Goal: Navigation & Orientation: Find specific page/section

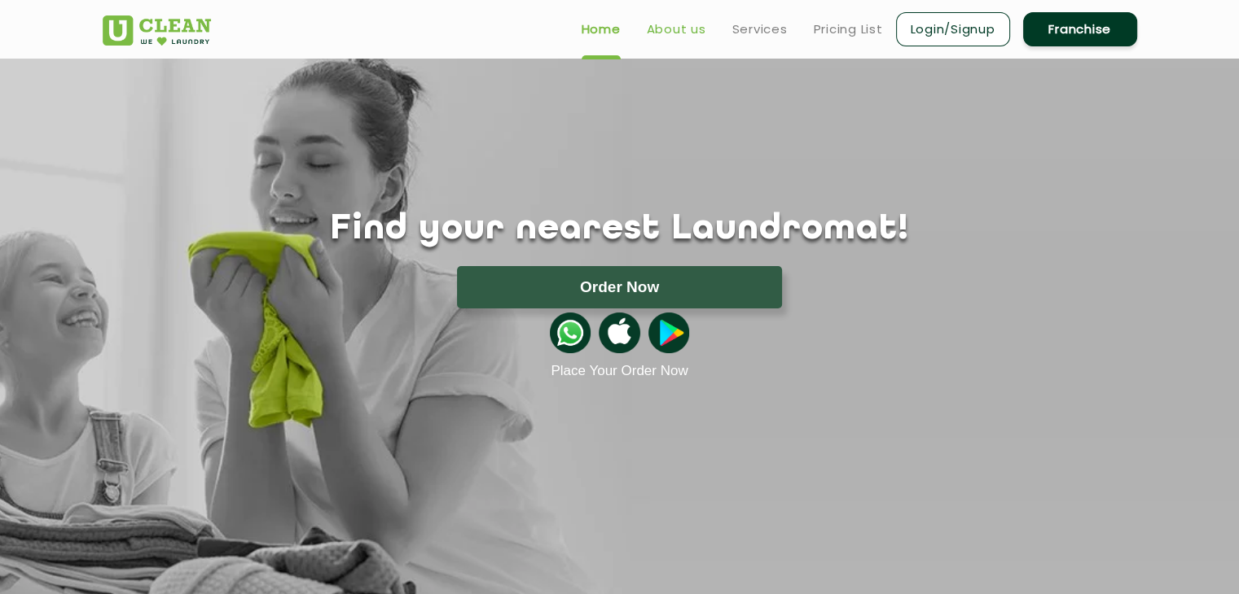
click at [687, 30] on link "About us" at bounding box center [676, 30] width 59 height 20
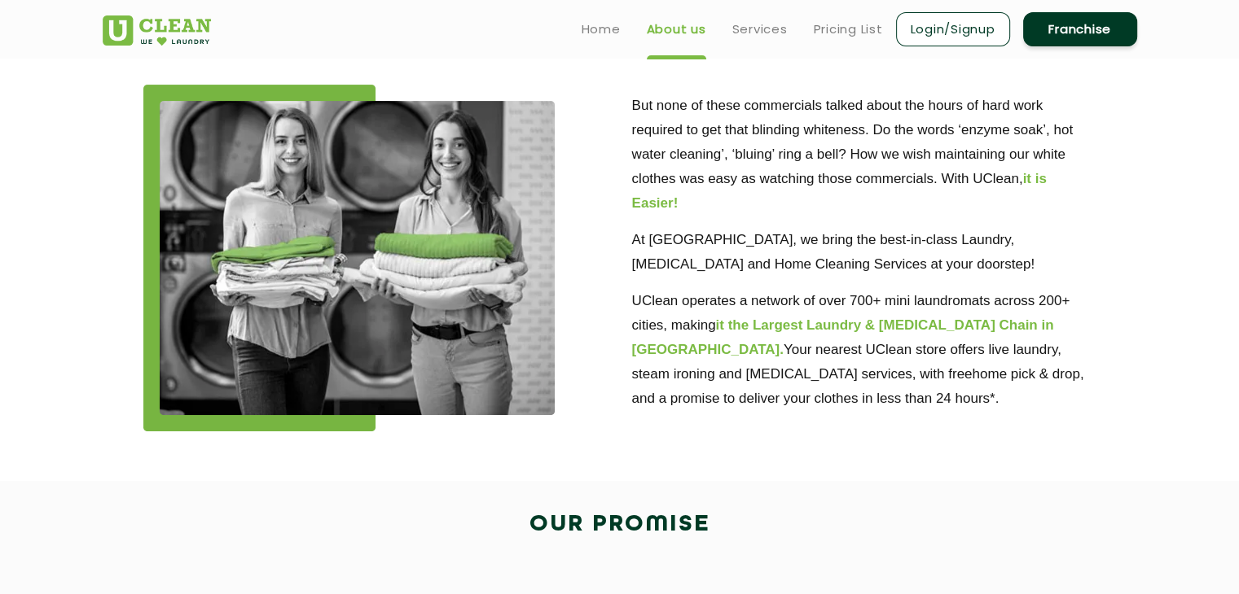
scroll to position [445, 0]
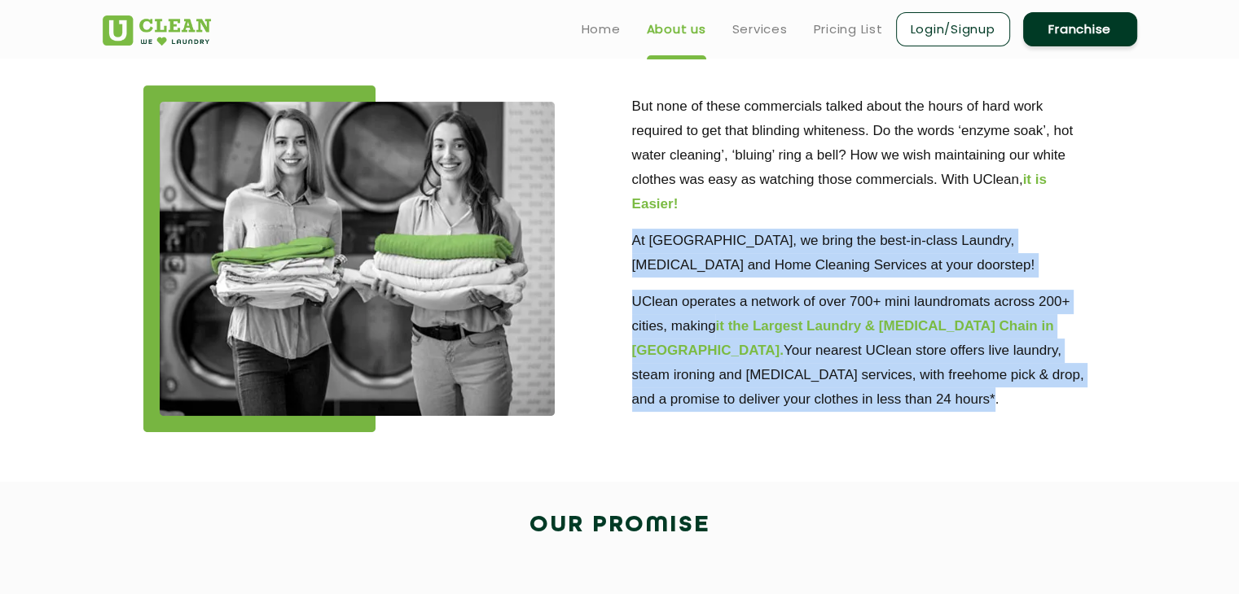
drag, startPoint x: 632, startPoint y: 239, endPoint x: 822, endPoint y: 406, distance: 253.3
click at [822, 406] on div "But none of these commercials talked about the hours of hard work required to g…" at bounding box center [864, 249] width 464 height 327
copy div "At [GEOGRAPHIC_DATA], we bring the best-in-class Laundry, [MEDICAL_DATA] and Ho…"
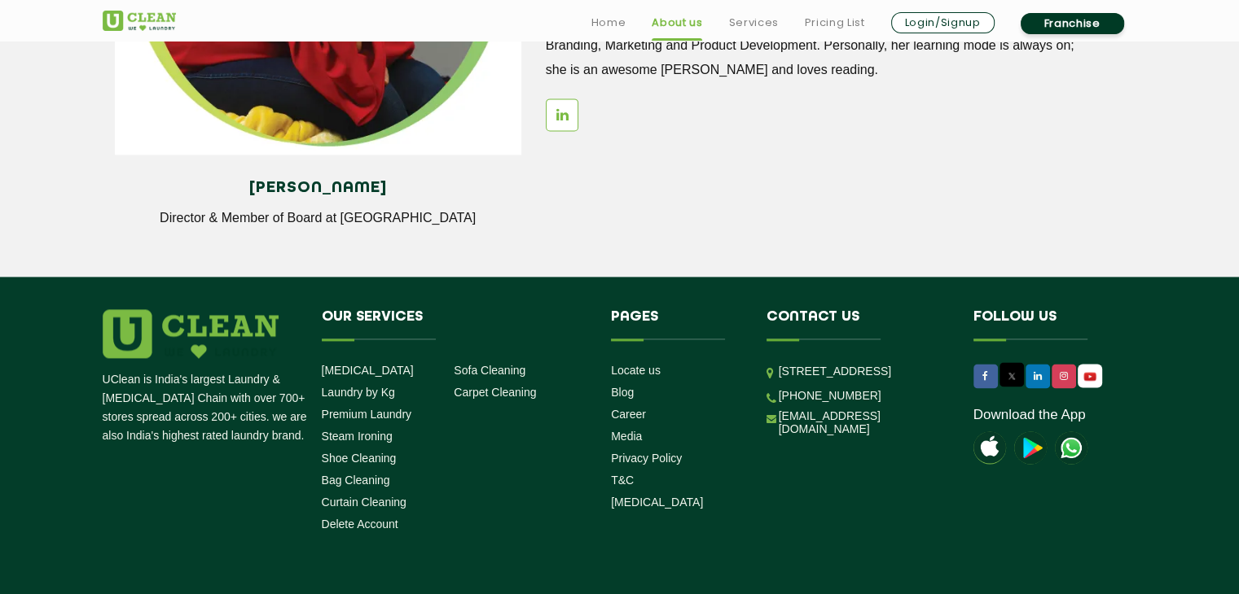
scroll to position [2318, 0]
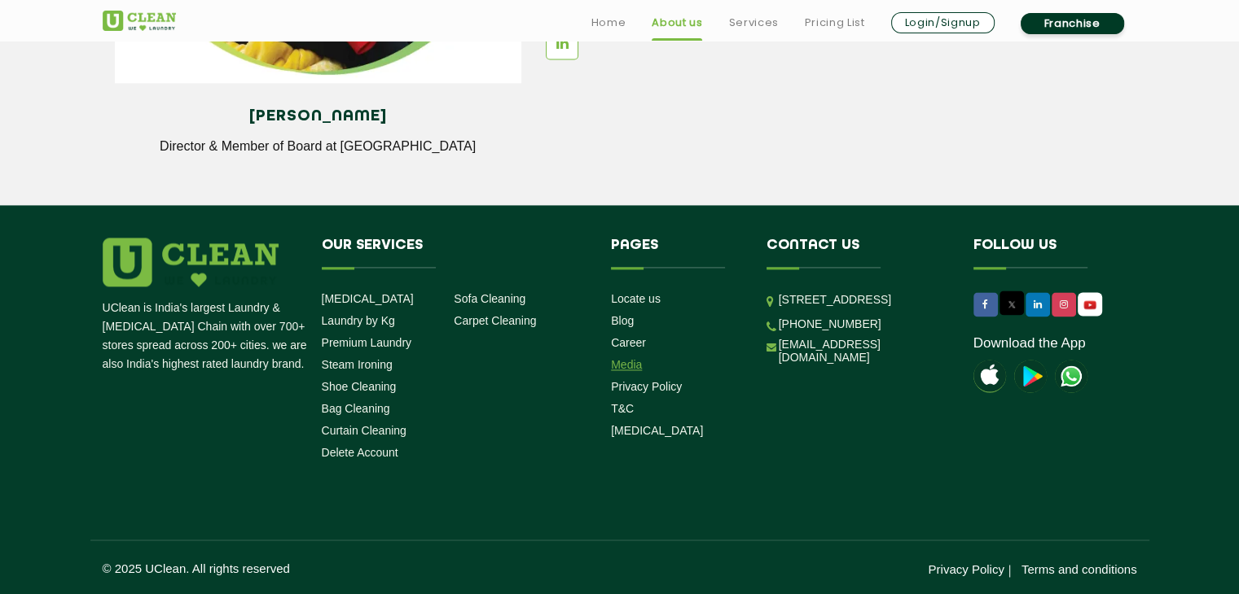
click at [623, 363] on link "Media" at bounding box center [626, 364] width 31 height 13
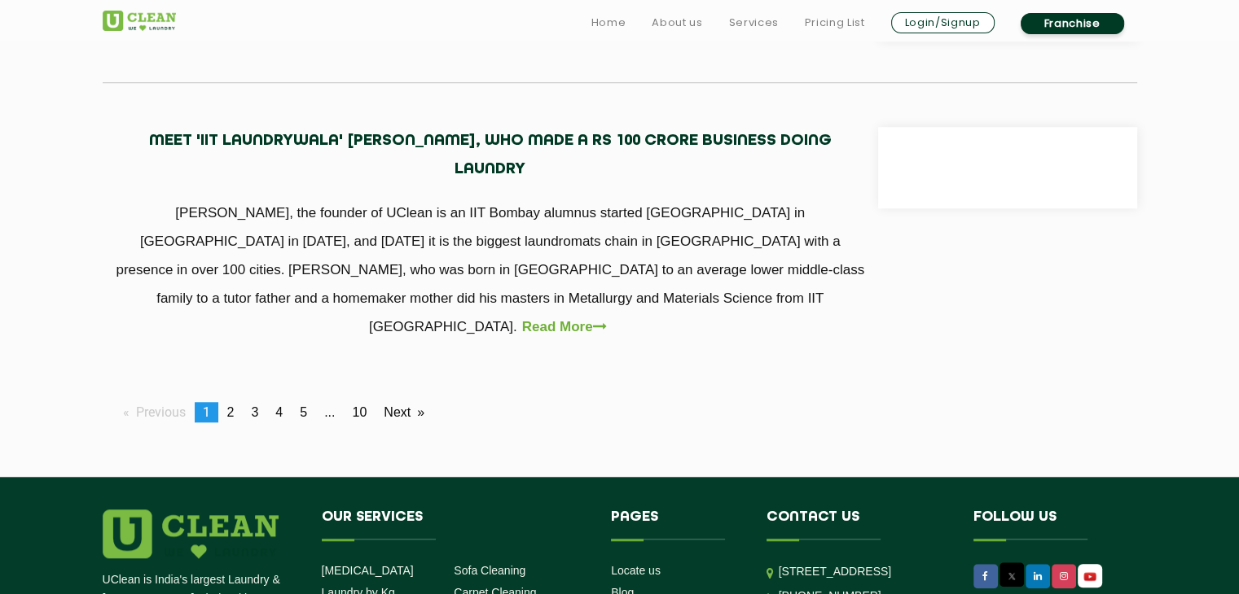
scroll to position [1547, 0]
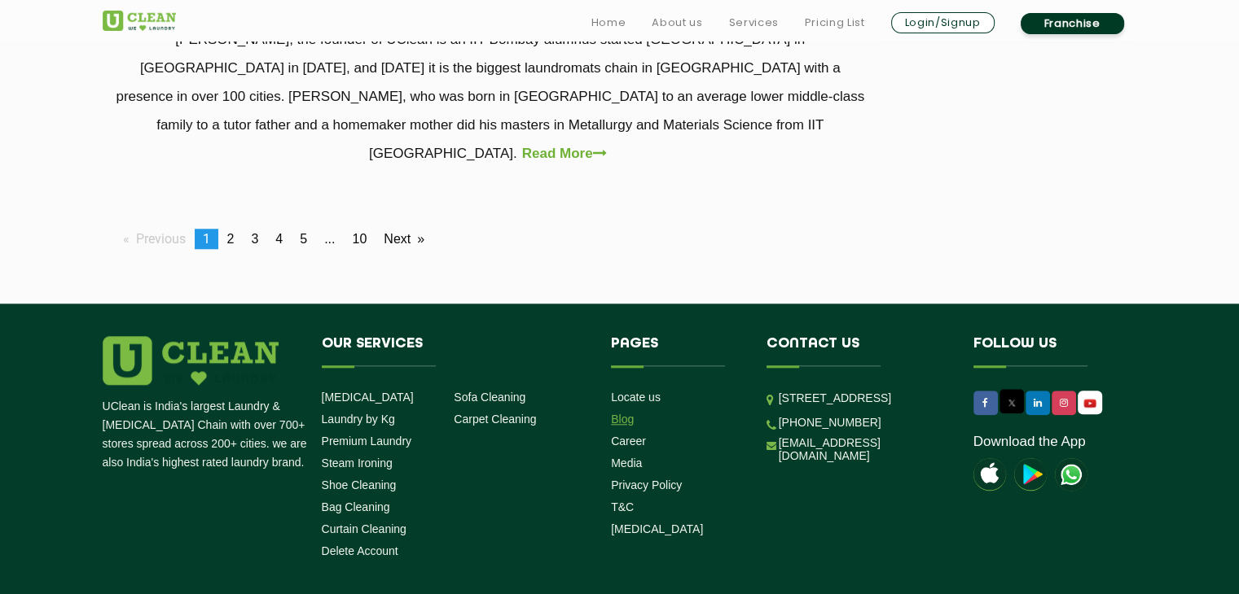
click at [629, 413] on link "Blog" at bounding box center [622, 419] width 23 height 13
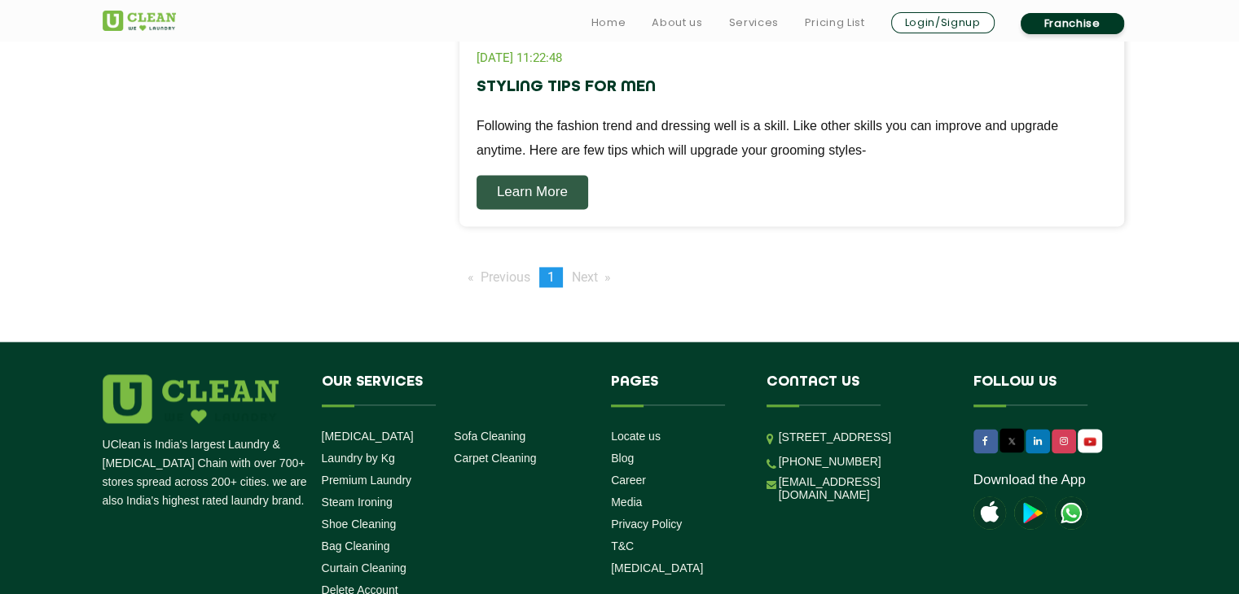
scroll to position [2397, 0]
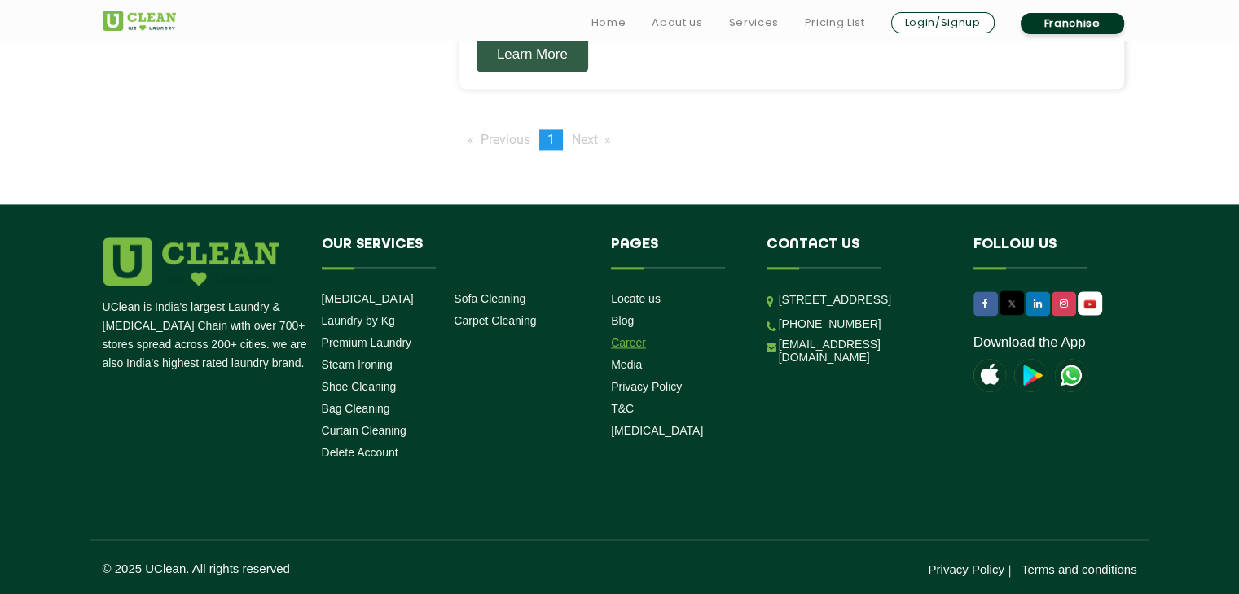
click at [625, 341] on link "Career" at bounding box center [628, 342] width 35 height 13
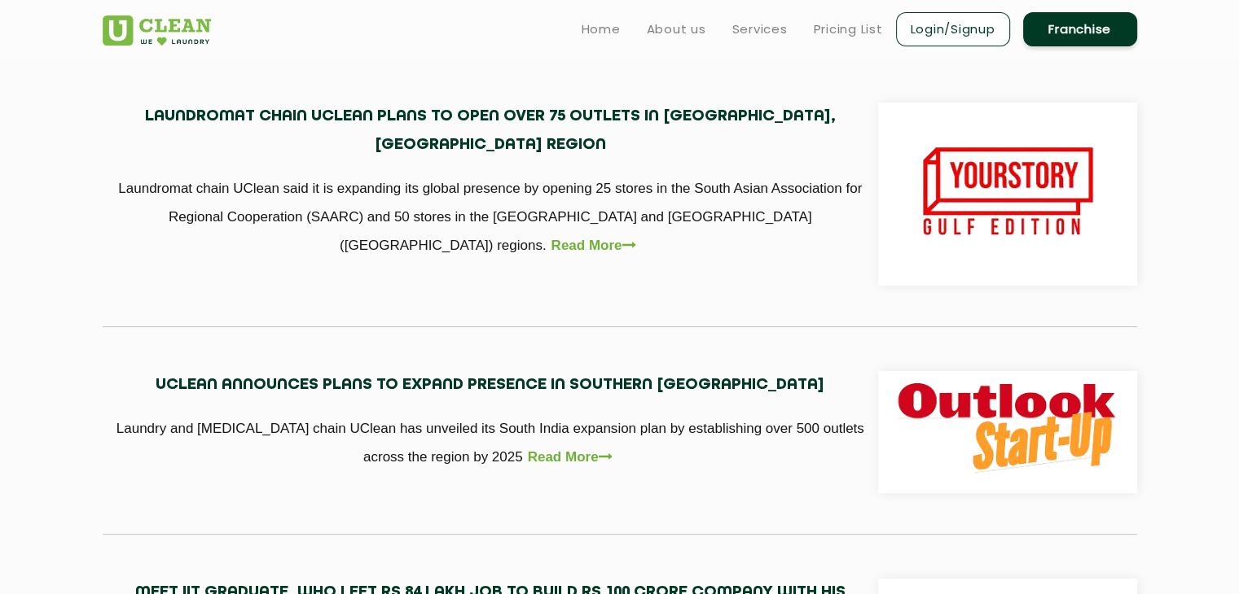
scroll to position [163, 0]
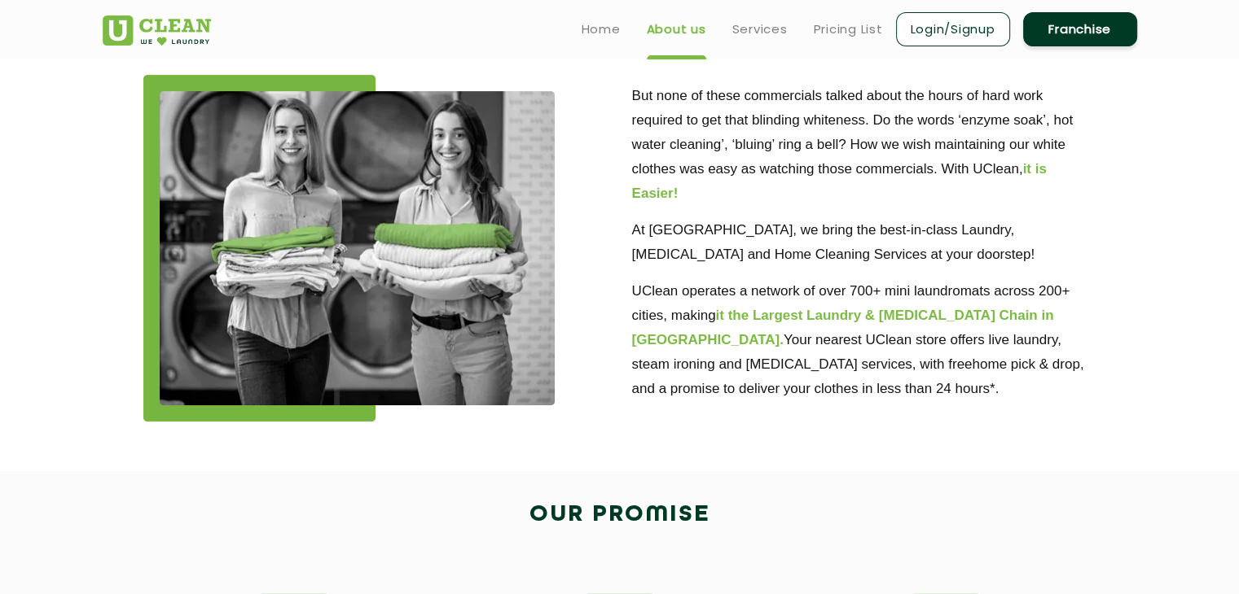
scroll to position [445, 0]
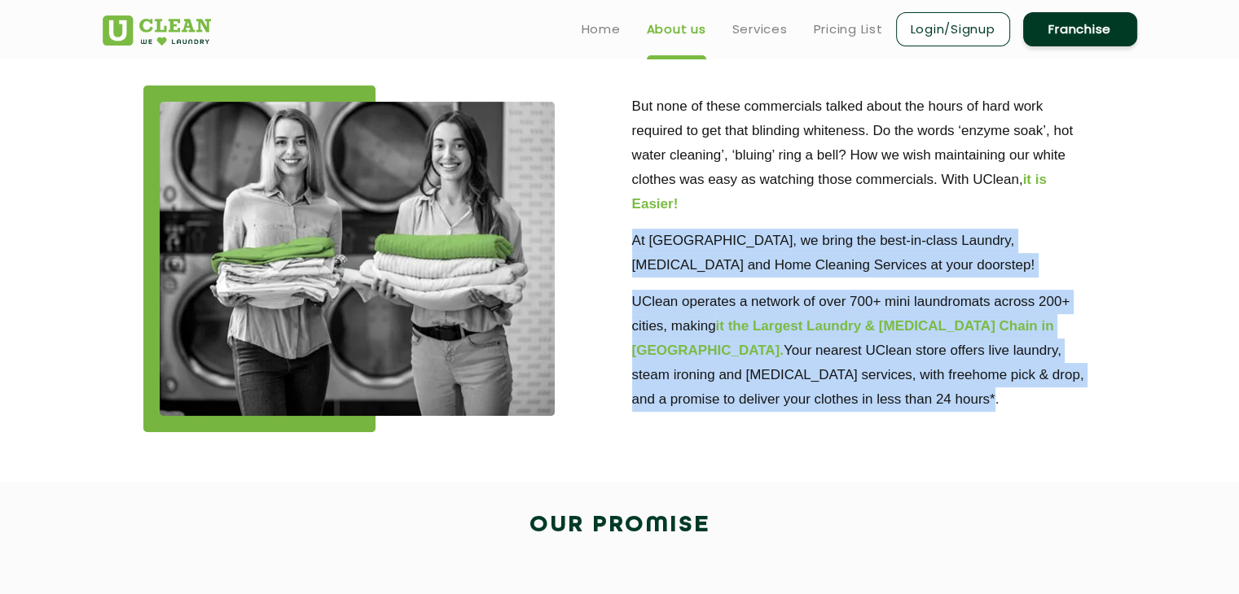
drag, startPoint x: 629, startPoint y: 236, endPoint x: 836, endPoint y: 398, distance: 262.1
click at [836, 398] on div "But none of these commercials talked about the hours of hard work required to g…" at bounding box center [864, 255] width 489 height 339
copy div "At [GEOGRAPHIC_DATA], we bring the best-in-class Laundry, [MEDICAL_DATA] and Ho…"
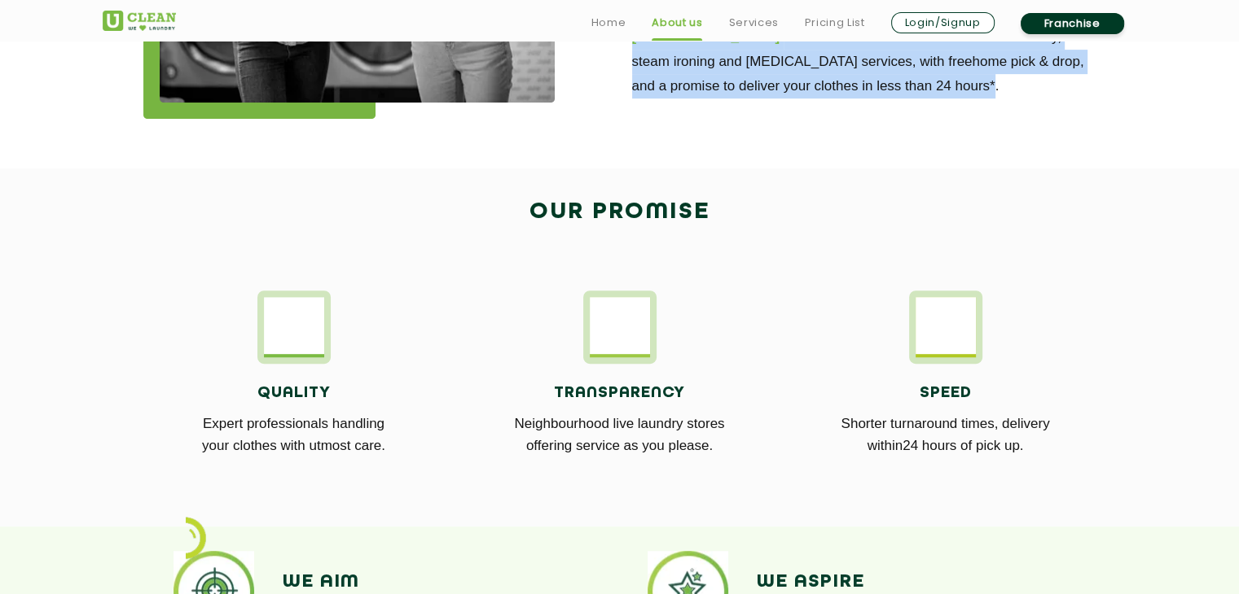
scroll to position [771, 0]
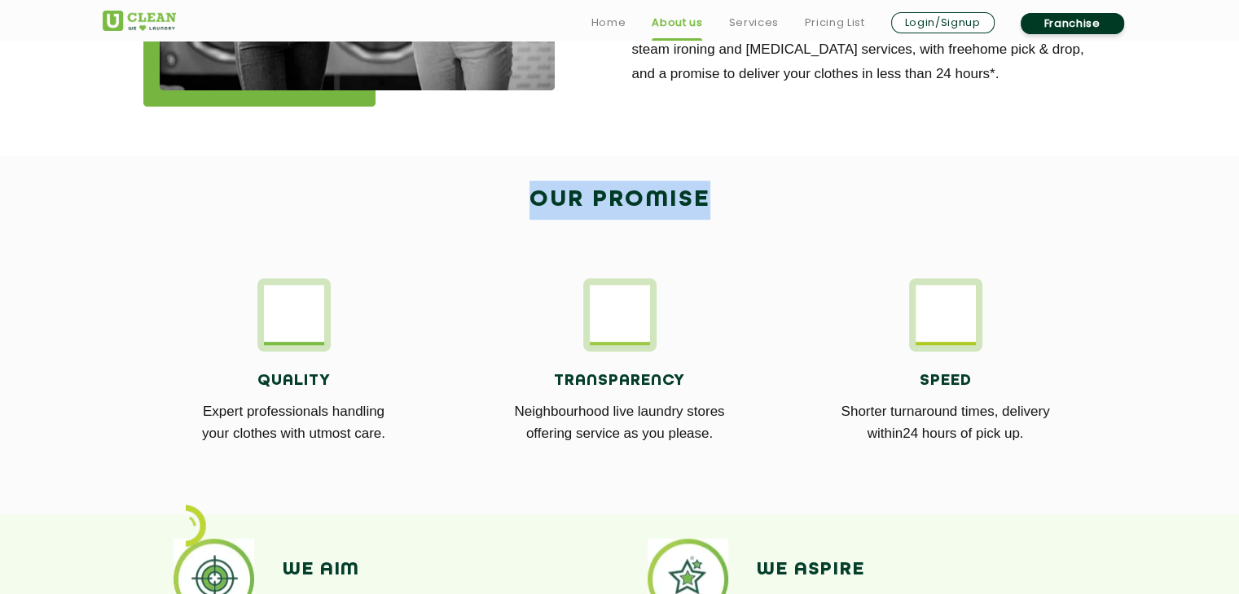
drag, startPoint x: 529, startPoint y: 193, endPoint x: 704, endPoint y: 204, distance: 174.6
click at [704, 204] on h2 "Our Promise" at bounding box center [620, 200] width 1034 height 39
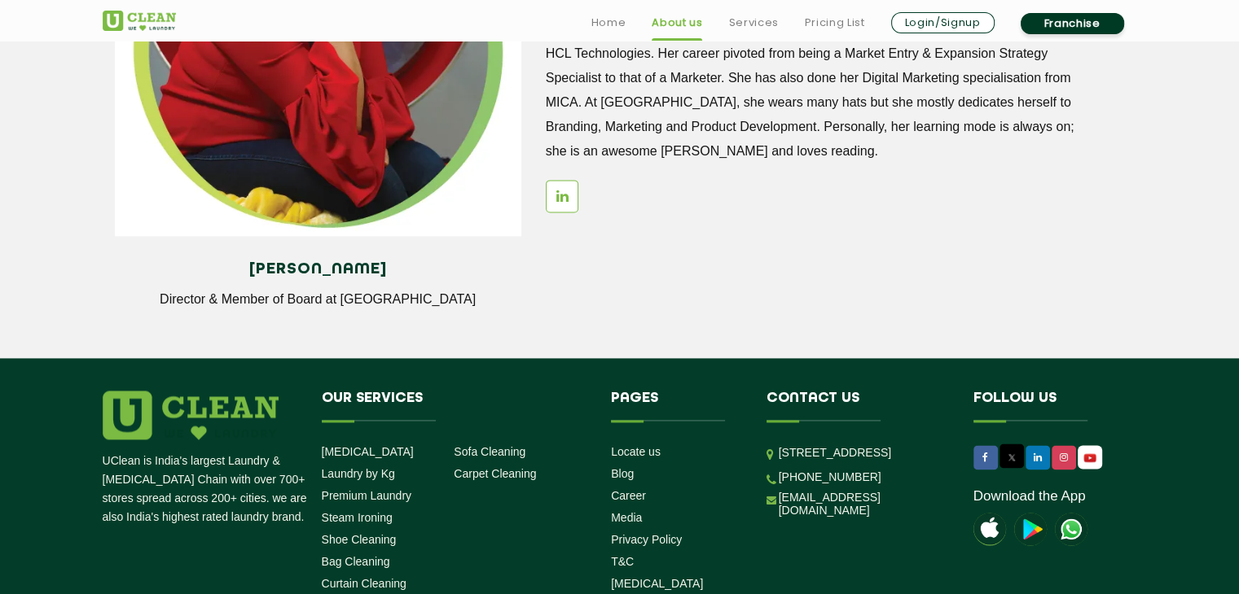
scroll to position [2318, 0]
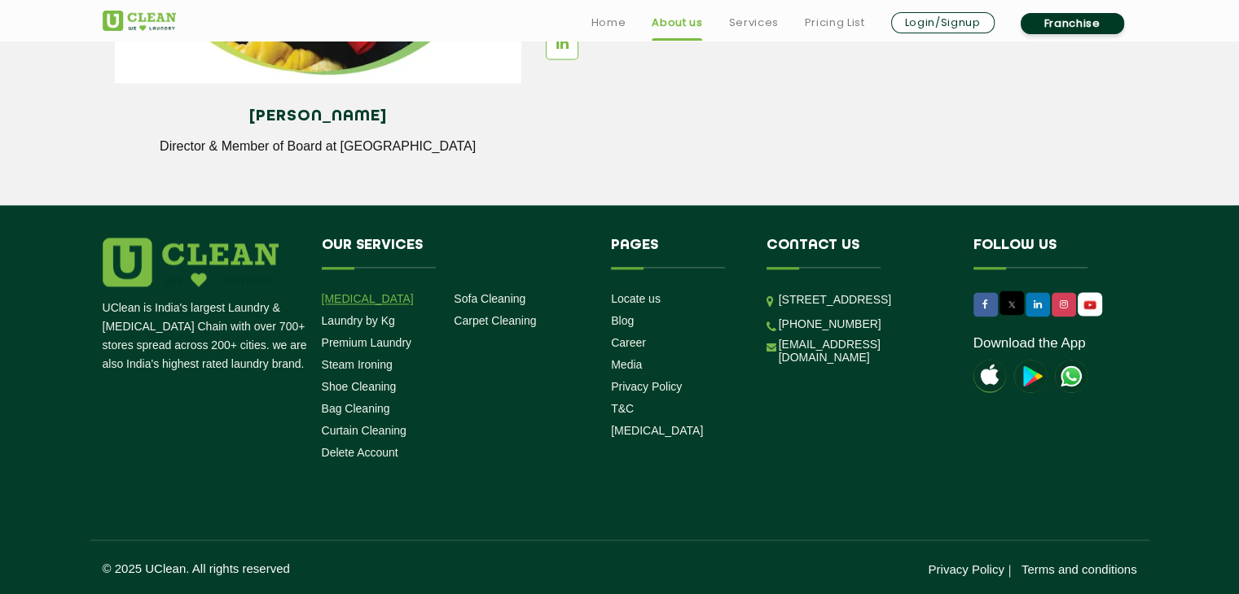
click at [362, 294] on link "[MEDICAL_DATA]" at bounding box center [368, 298] width 92 height 13
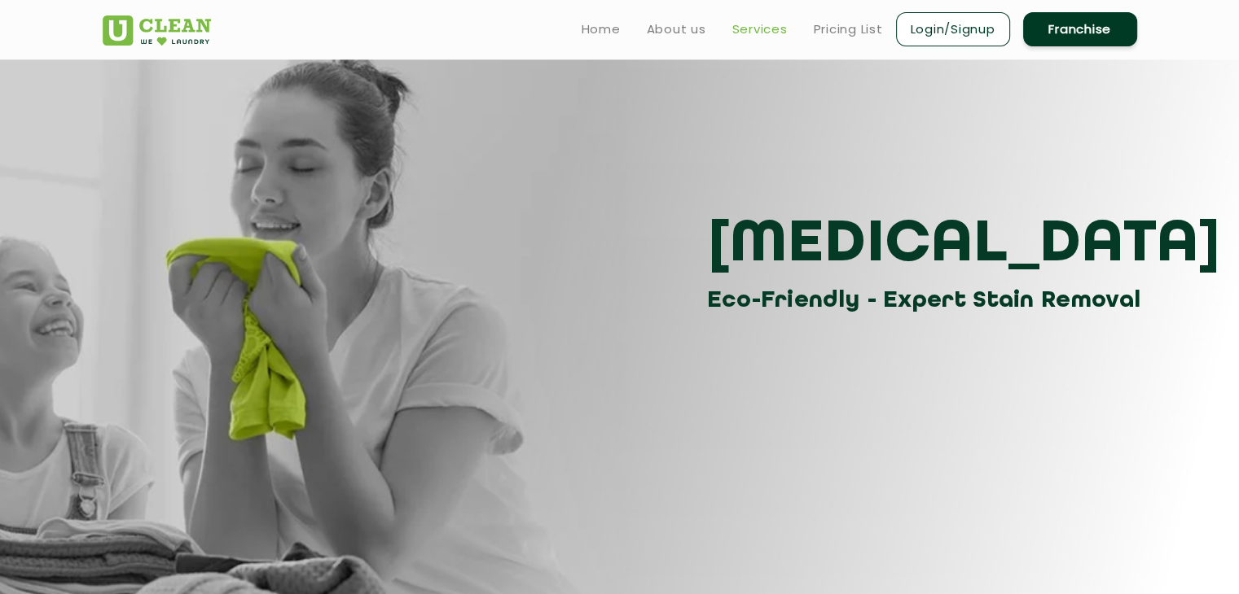
click at [739, 26] on link "Services" at bounding box center [759, 30] width 55 height 20
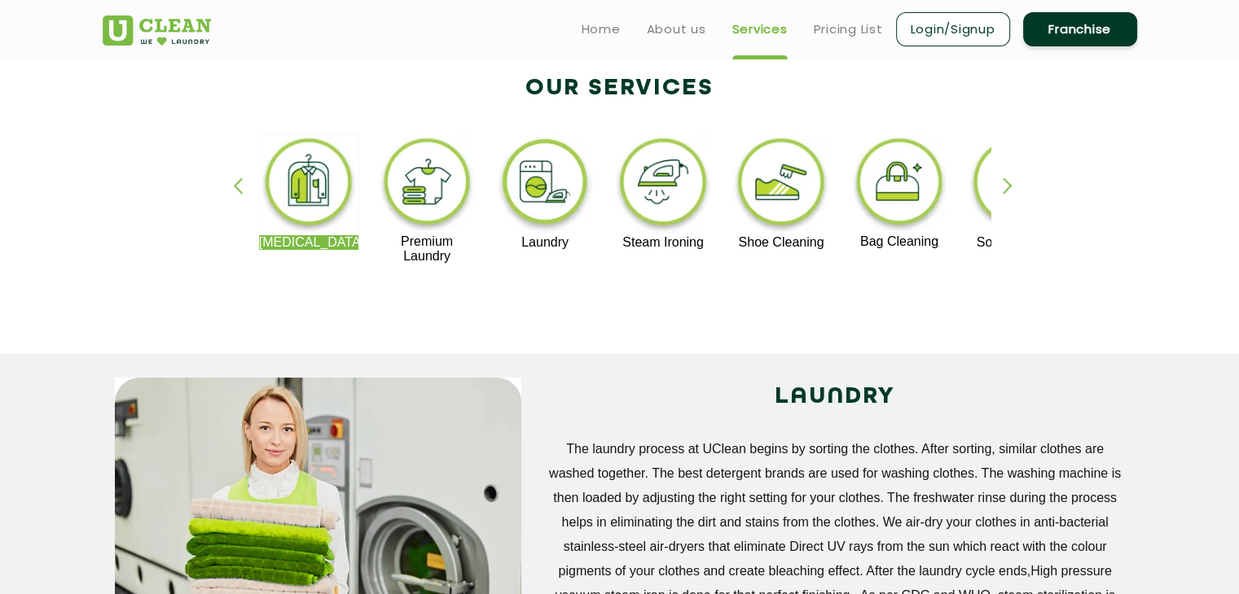
scroll to position [163, 0]
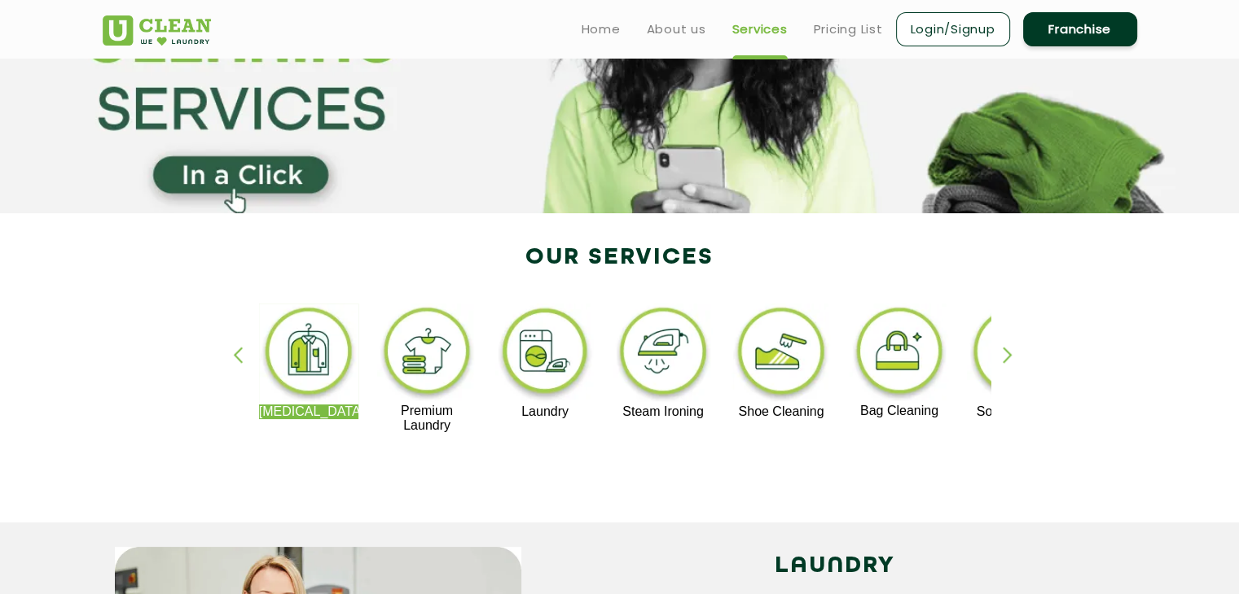
click at [417, 369] on img at bounding box center [427, 354] width 100 height 100
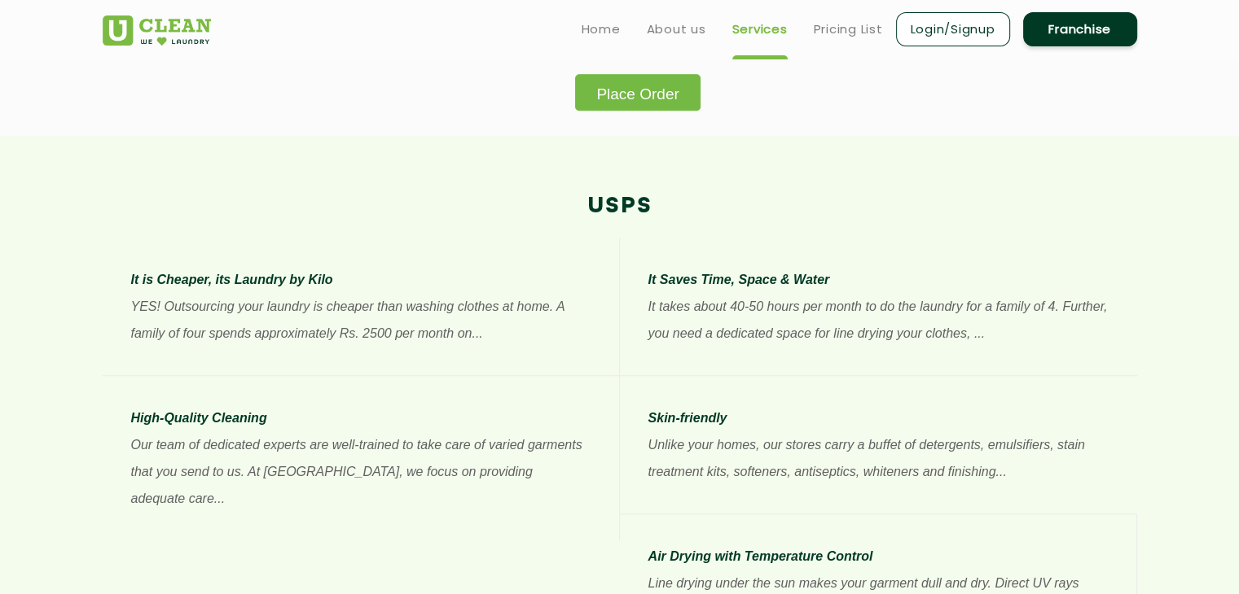
scroll to position [945, 0]
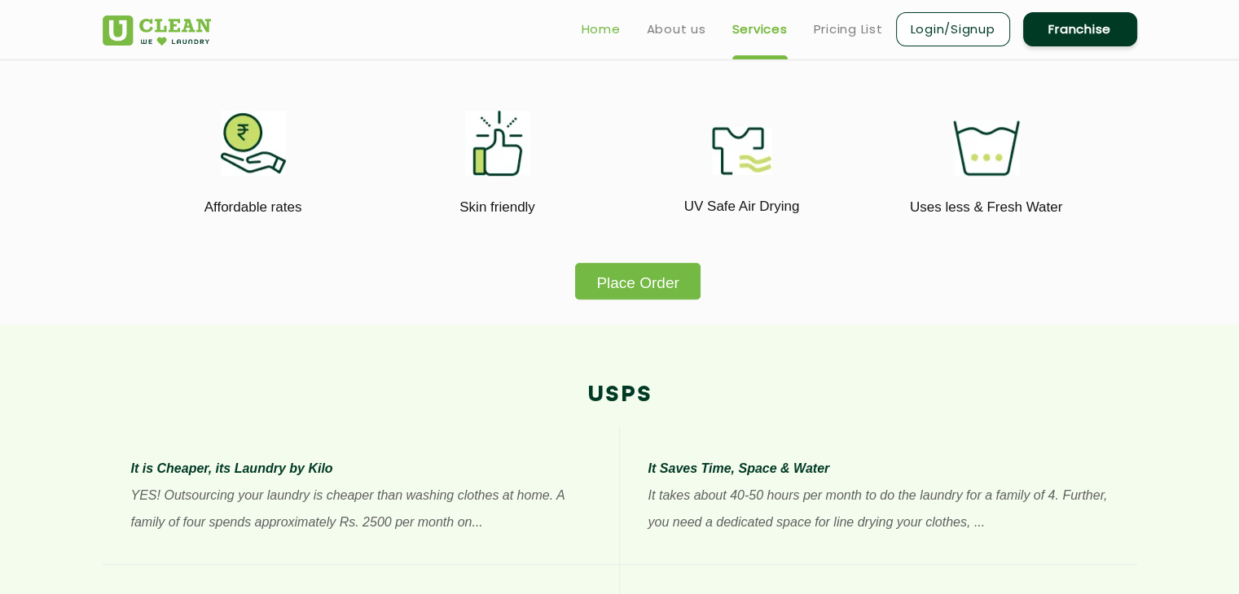
click at [595, 33] on link "Home" at bounding box center [600, 30] width 39 height 20
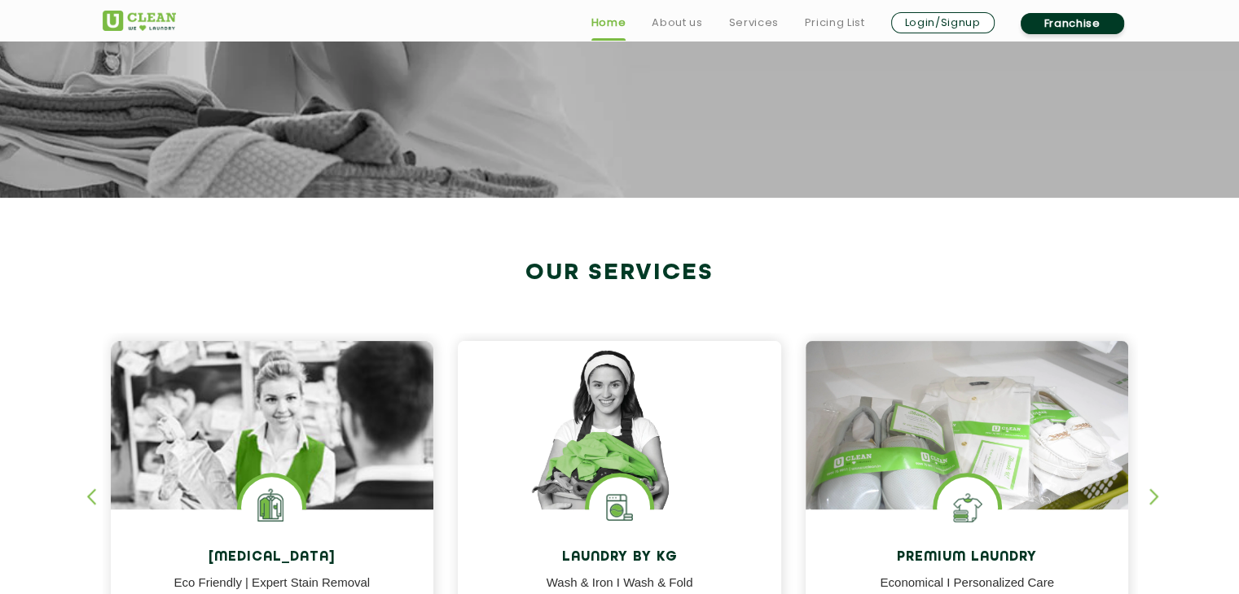
scroll to position [757, 0]
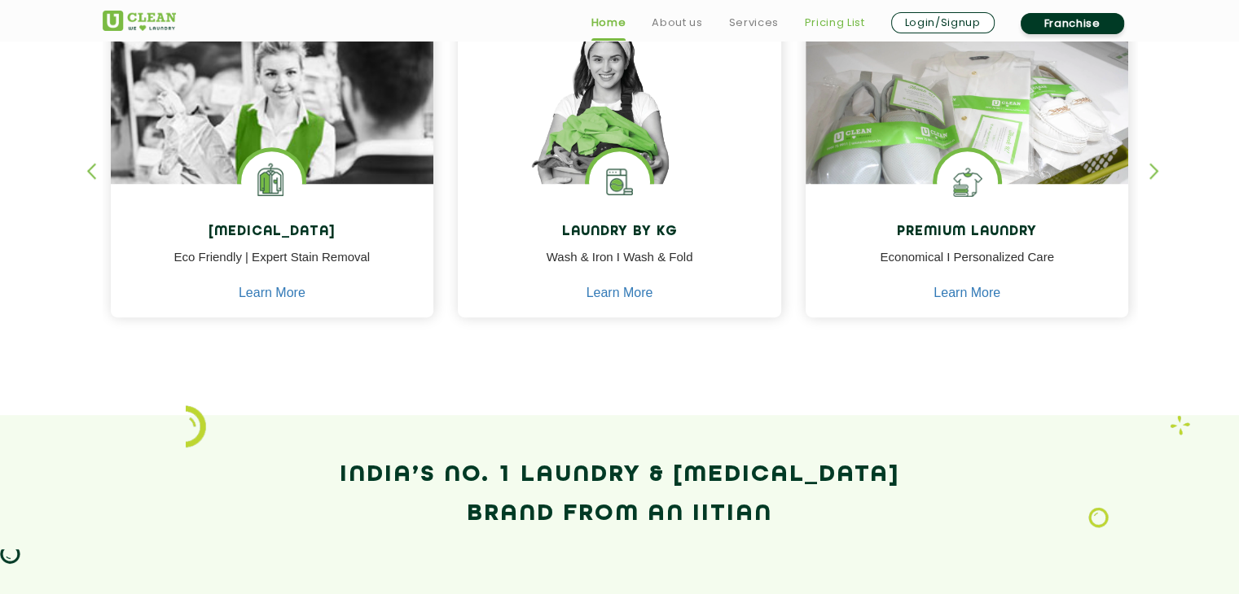
click at [821, 23] on link "Pricing List" at bounding box center [835, 23] width 60 height 20
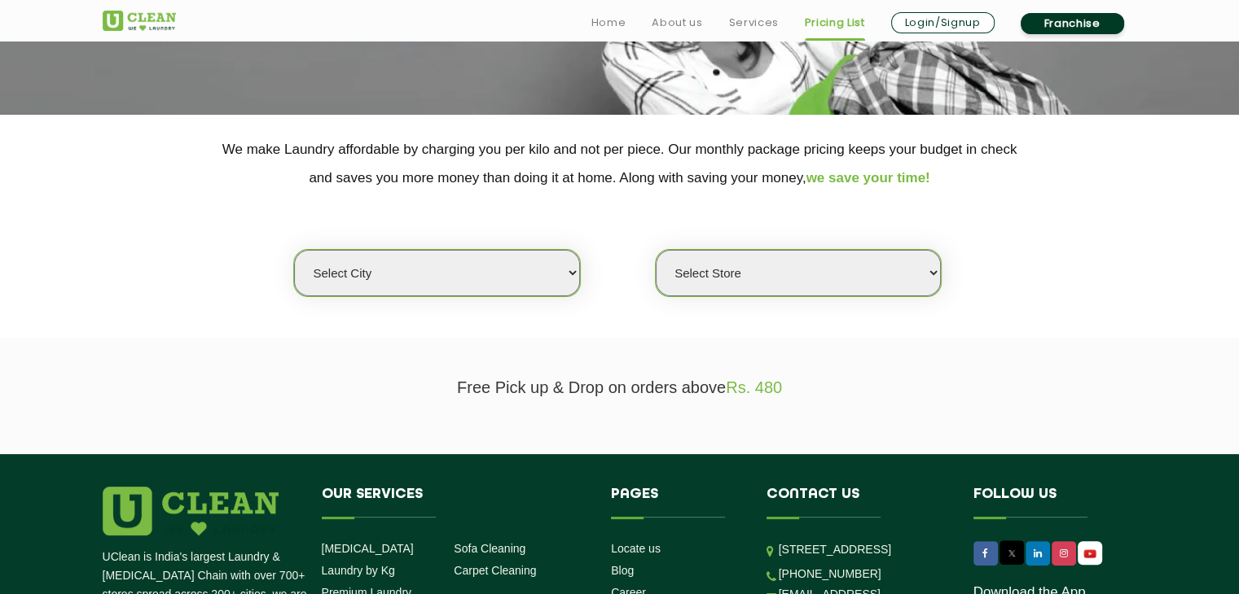
scroll to position [163, 0]
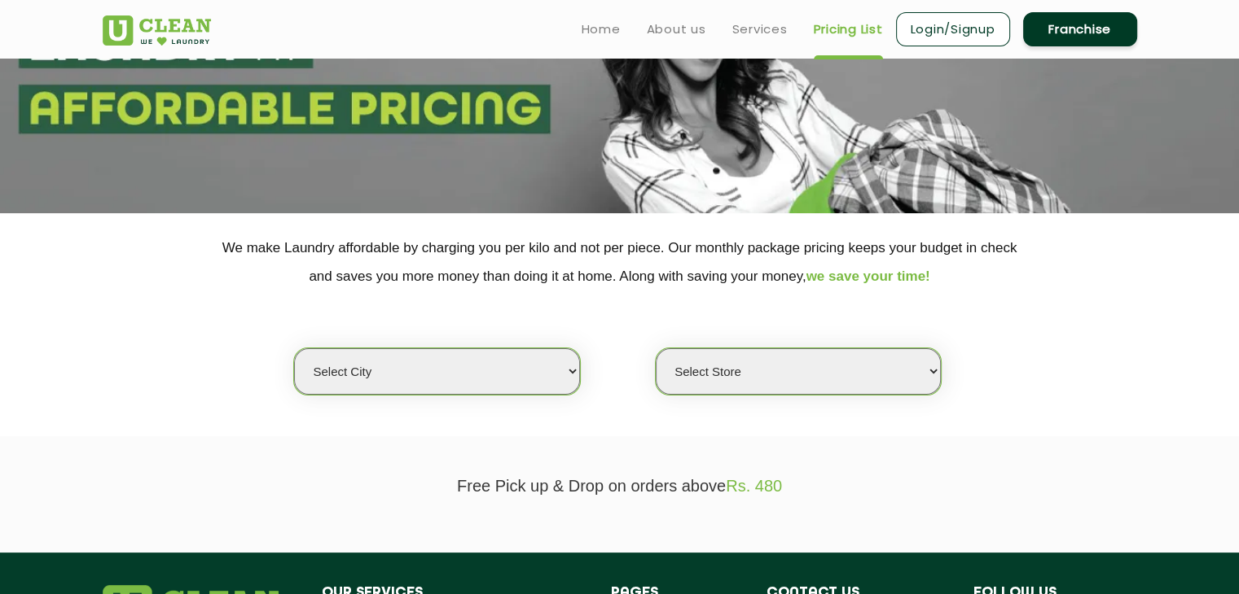
click at [554, 373] on select "Select city Aalo Abu Dhabi Agartala Agra Ahmedabad Akola Aligarh Alwar - UClean…" at bounding box center [436, 372] width 285 height 46
click at [570, 372] on select "Select city Aalo Abu Dhabi Agartala Agra Ahmedabad Akola Aligarh Alwar - UClean…" at bounding box center [436, 372] width 285 height 46
click at [569, 371] on select "Select city Aalo Abu Dhabi Agartala Agra Ahmedabad Akola Aligarh Alwar - UClean…" at bounding box center [436, 372] width 285 height 46
select select "80"
click at [294, 349] on select "Select city Aalo Abu Dhabi Agartala Agra Ahmedabad Akola Aligarh Alwar - UClean…" at bounding box center [436, 372] width 285 height 46
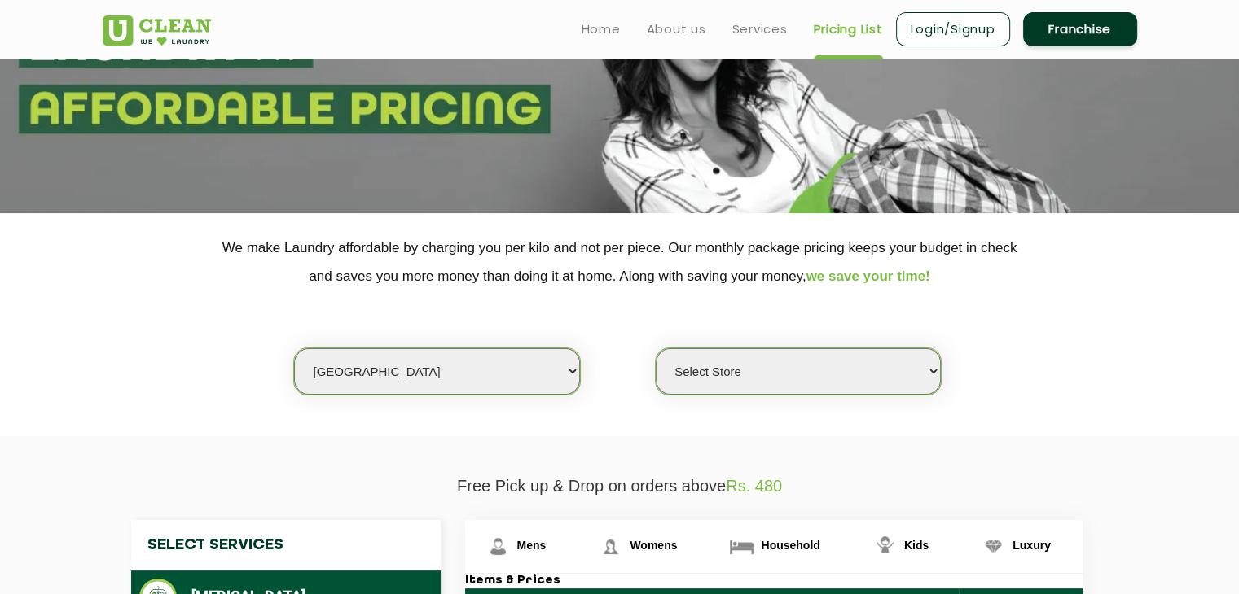
click at [752, 372] on select "Select Store UClean Panjim UClean Porvorim" at bounding box center [798, 372] width 285 height 46
select select "548"
click at [656, 349] on select "Select Store UClean Panjim UClean Porvorim" at bounding box center [798, 372] width 285 height 46
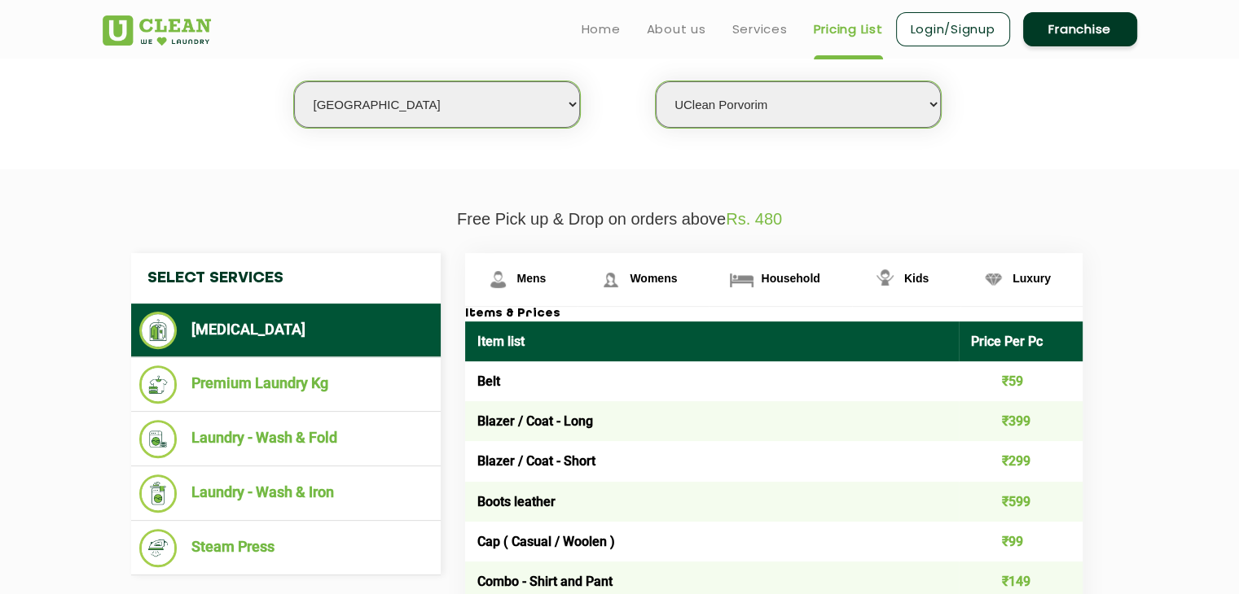
scroll to position [489, 0]
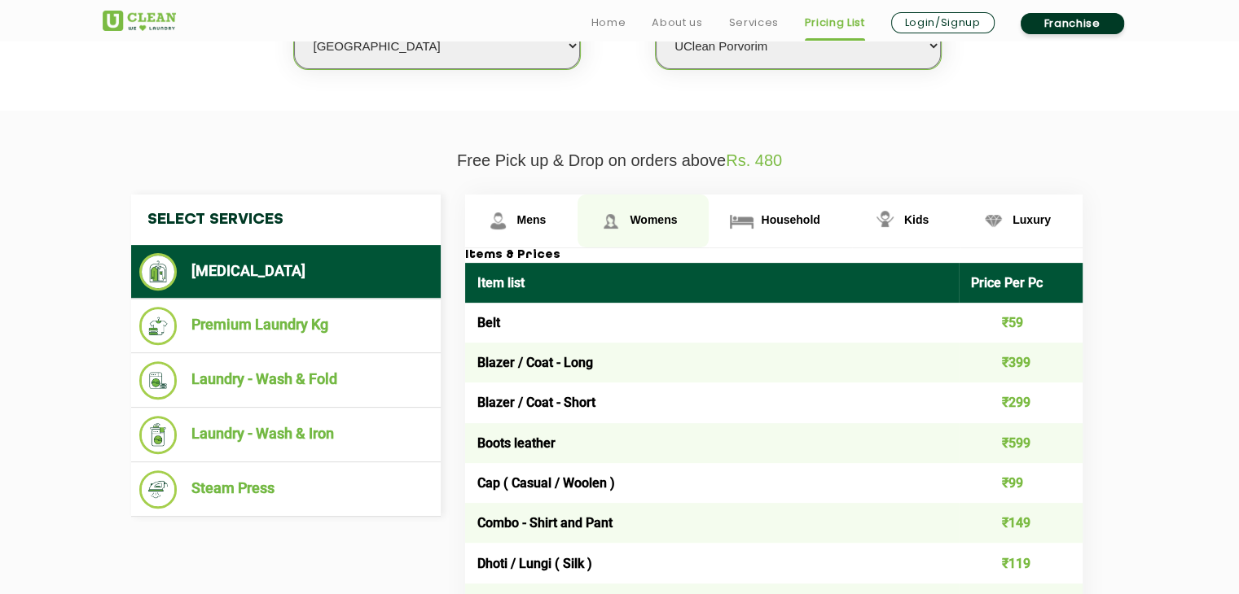
click at [652, 219] on span "Womens" at bounding box center [652, 219] width 47 height 13
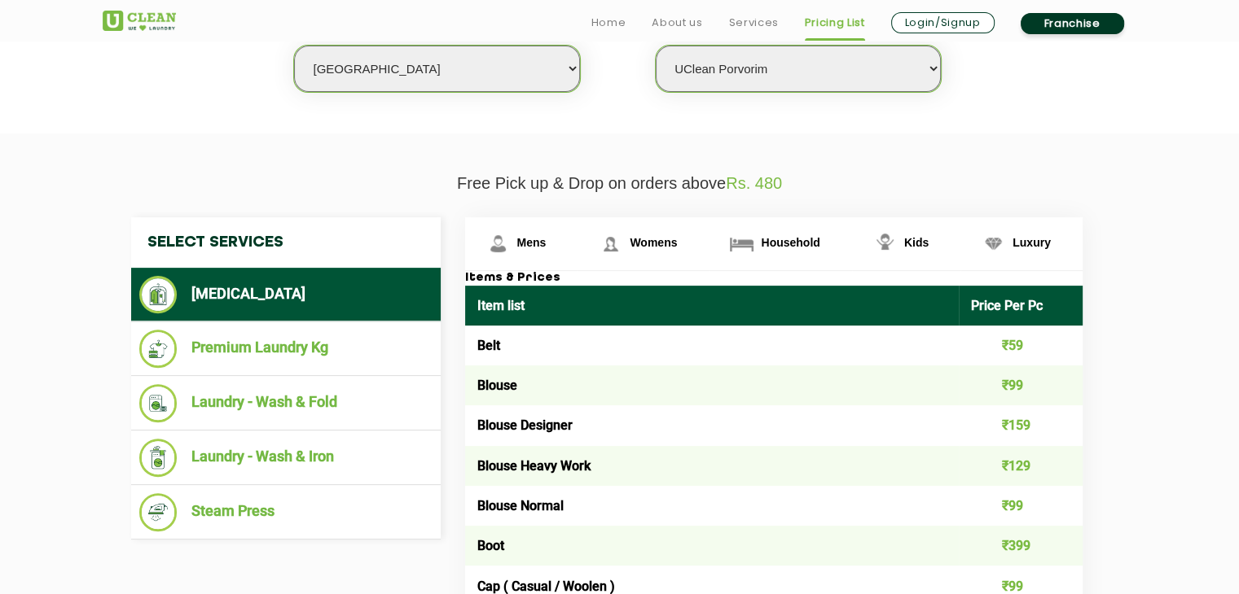
scroll to position [651, 0]
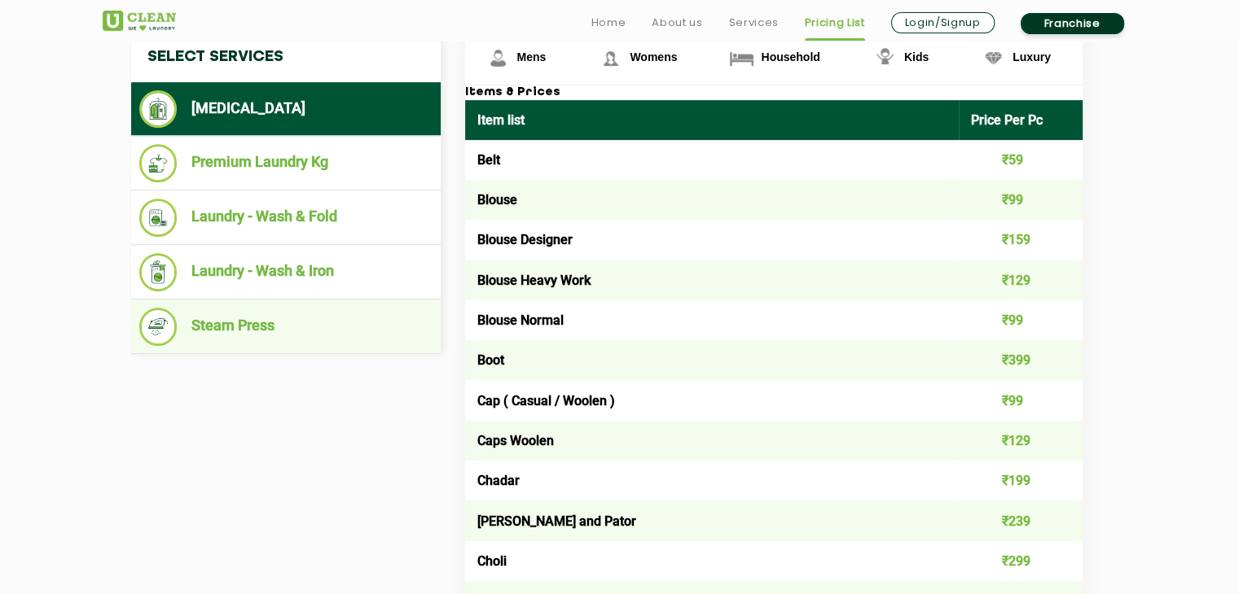
click at [252, 324] on li "Steam Press" at bounding box center [285, 327] width 293 height 38
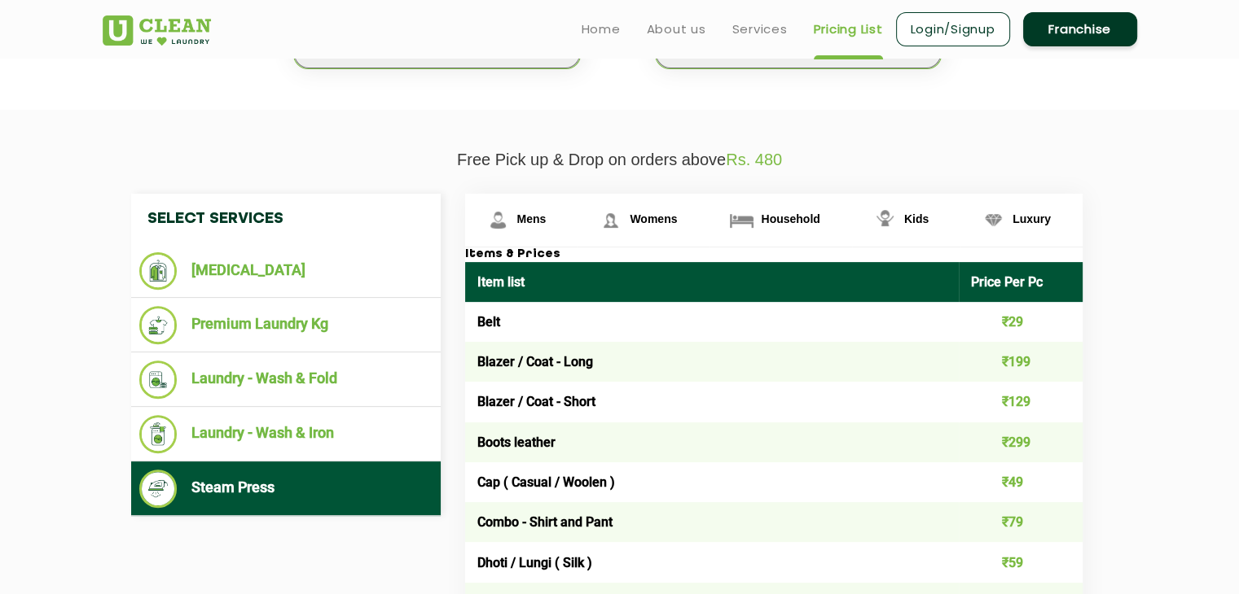
scroll to position [407, 0]
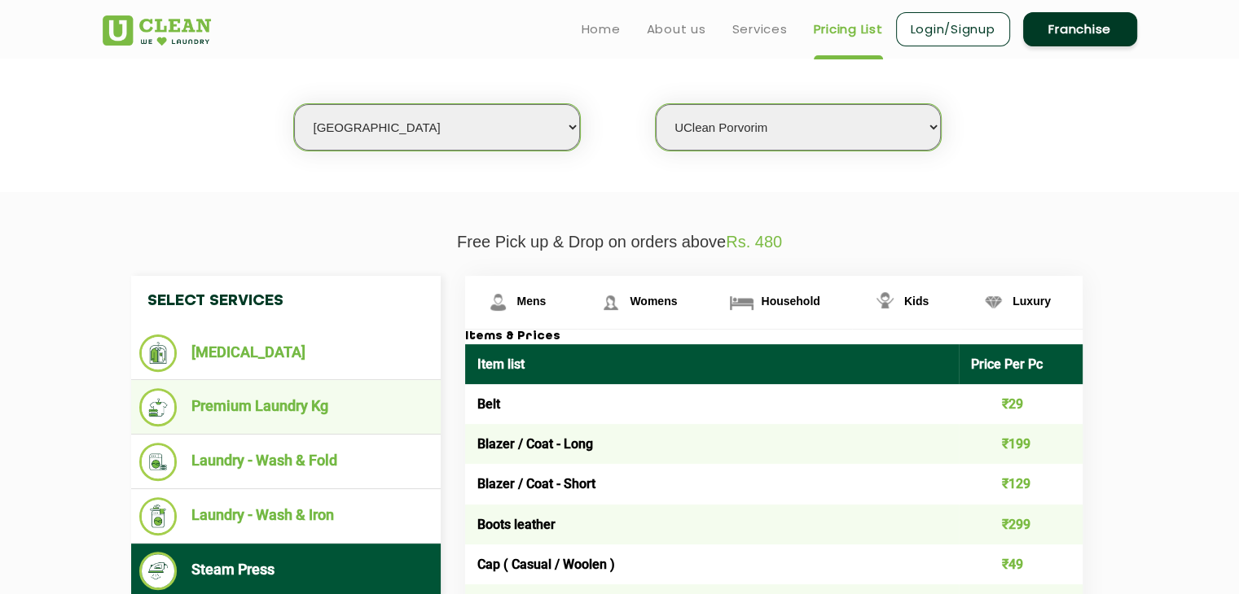
click at [287, 403] on li "Premium Laundry Kg" at bounding box center [285, 407] width 293 height 38
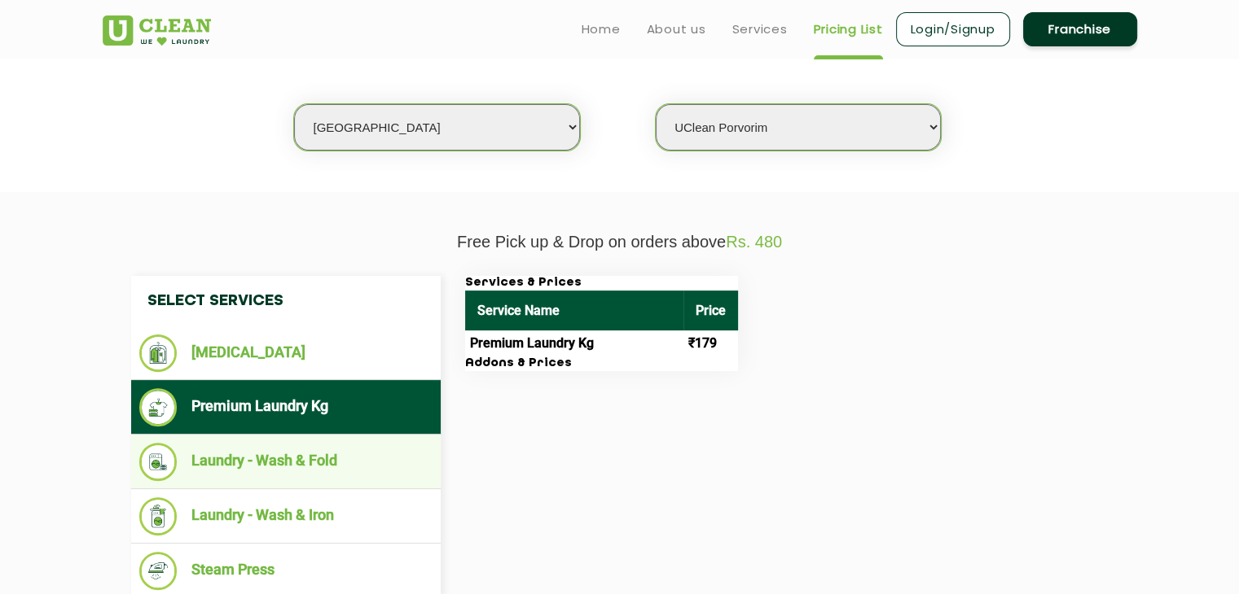
click at [306, 454] on li "Laundry - Wash & Fold" at bounding box center [285, 462] width 293 height 38
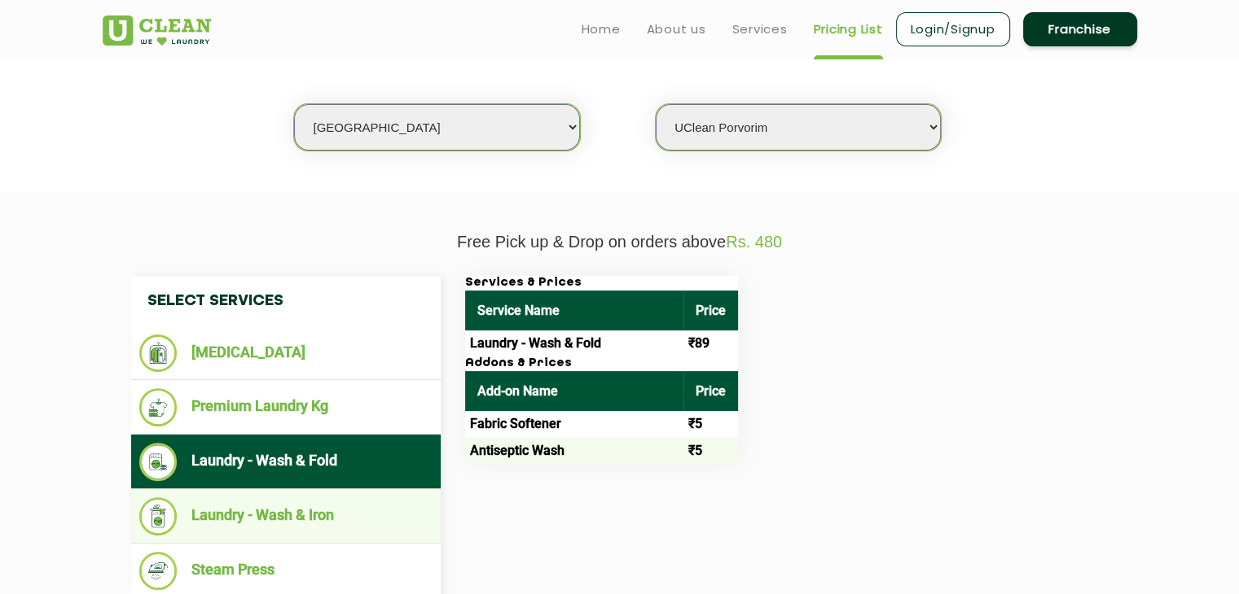
click at [280, 516] on li "Laundry - Wash & Iron" at bounding box center [285, 517] width 293 height 38
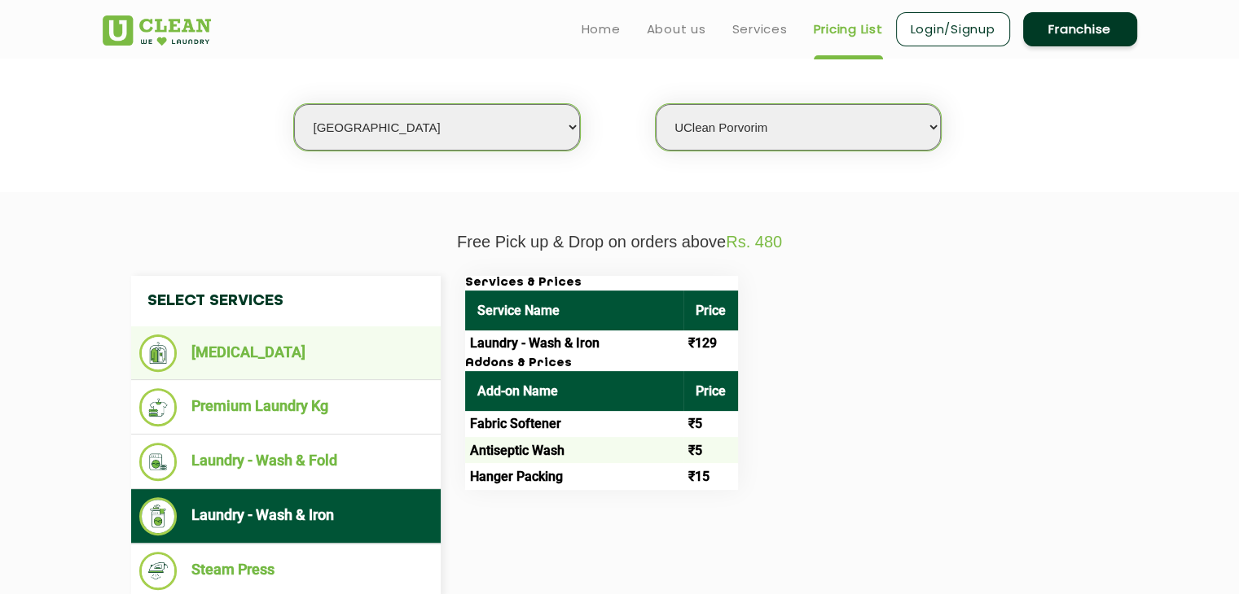
click at [248, 356] on li "[MEDICAL_DATA]" at bounding box center [285, 353] width 293 height 37
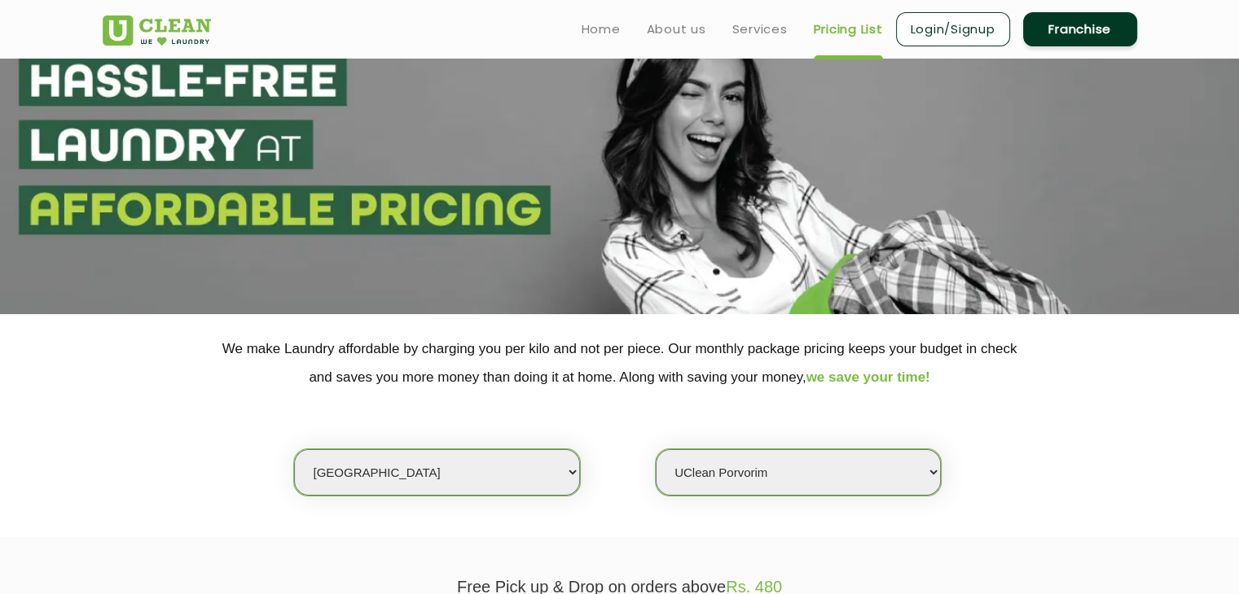
scroll to position [0, 0]
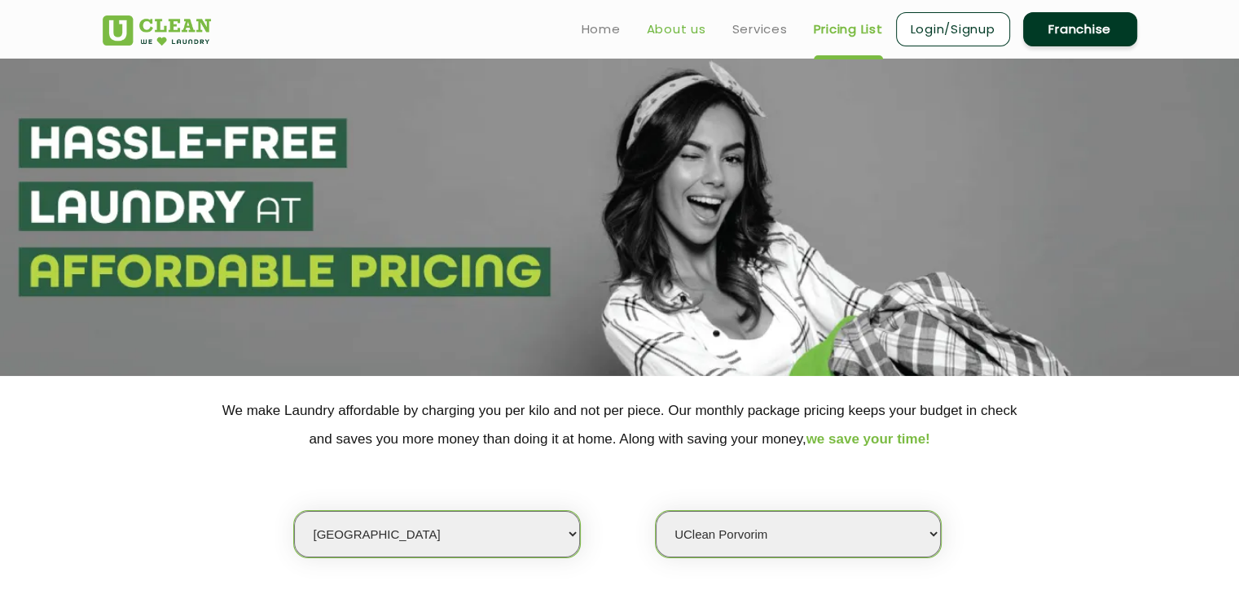
click at [681, 27] on link "About us" at bounding box center [676, 30] width 59 height 20
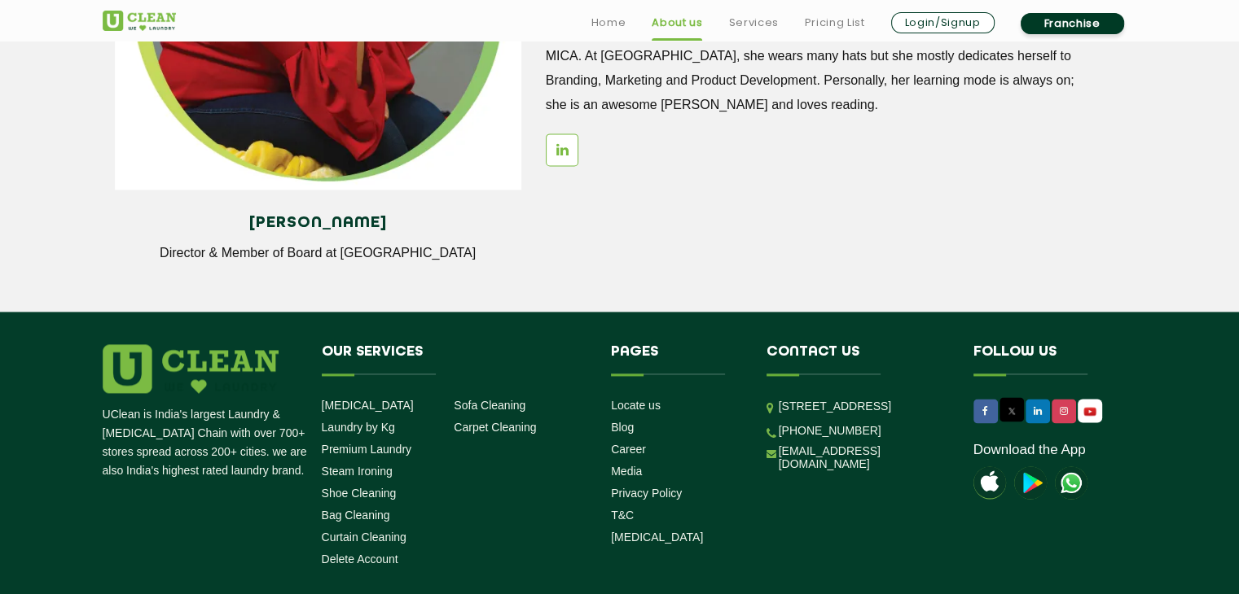
scroll to position [2318, 0]
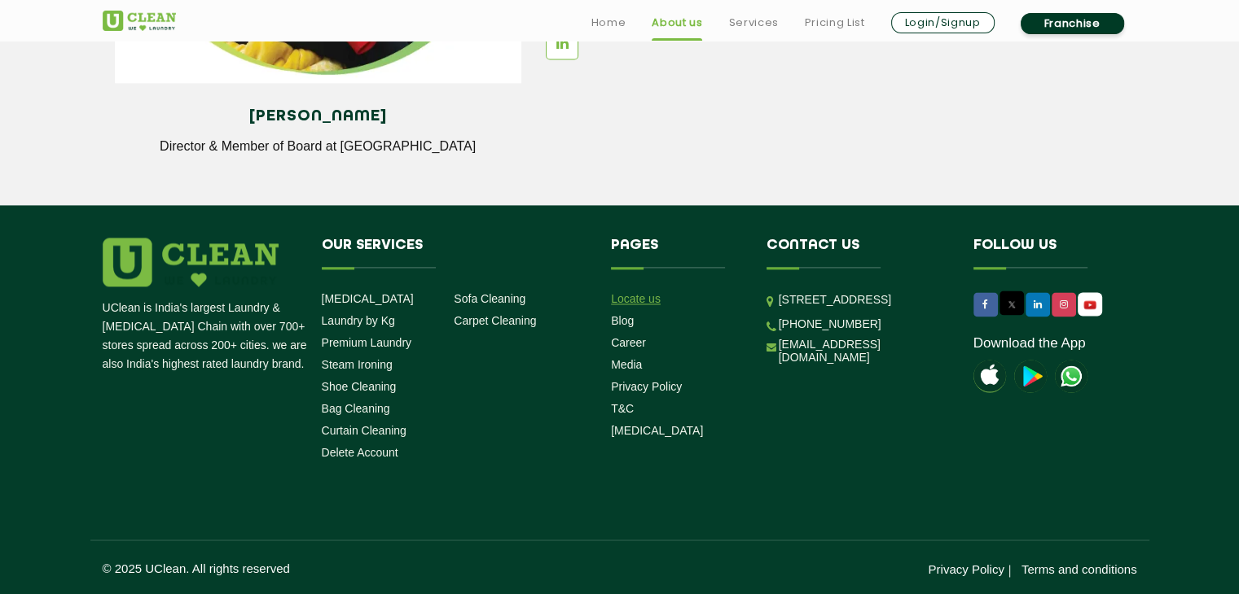
click at [628, 297] on link "Locate us" at bounding box center [636, 298] width 50 height 13
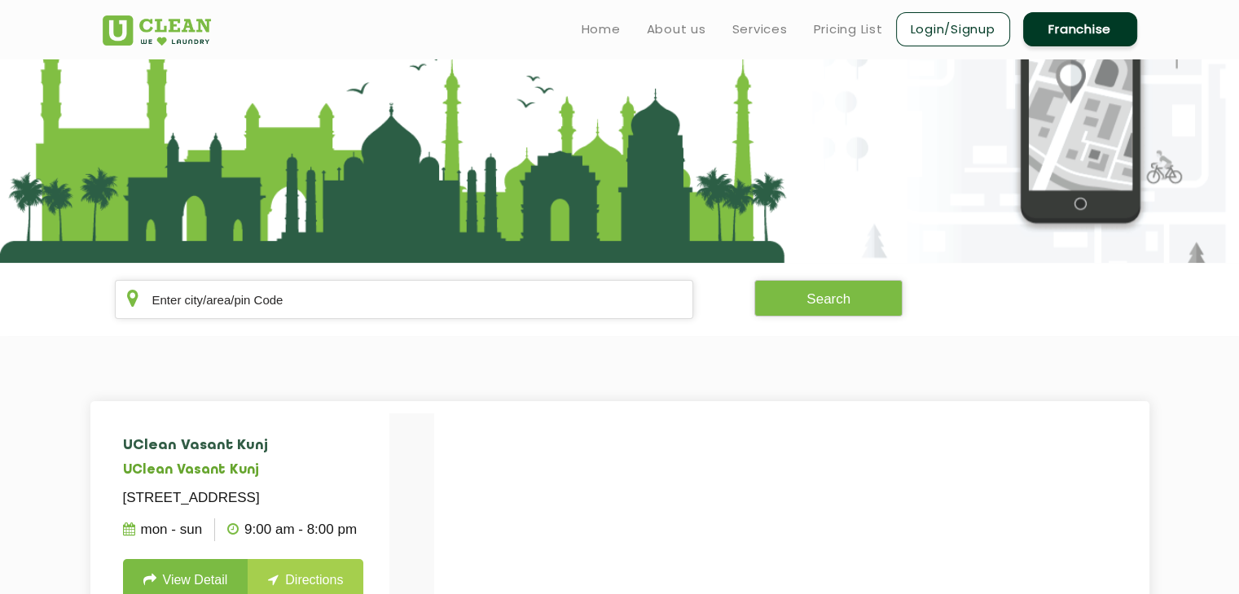
scroll to position [244, 0]
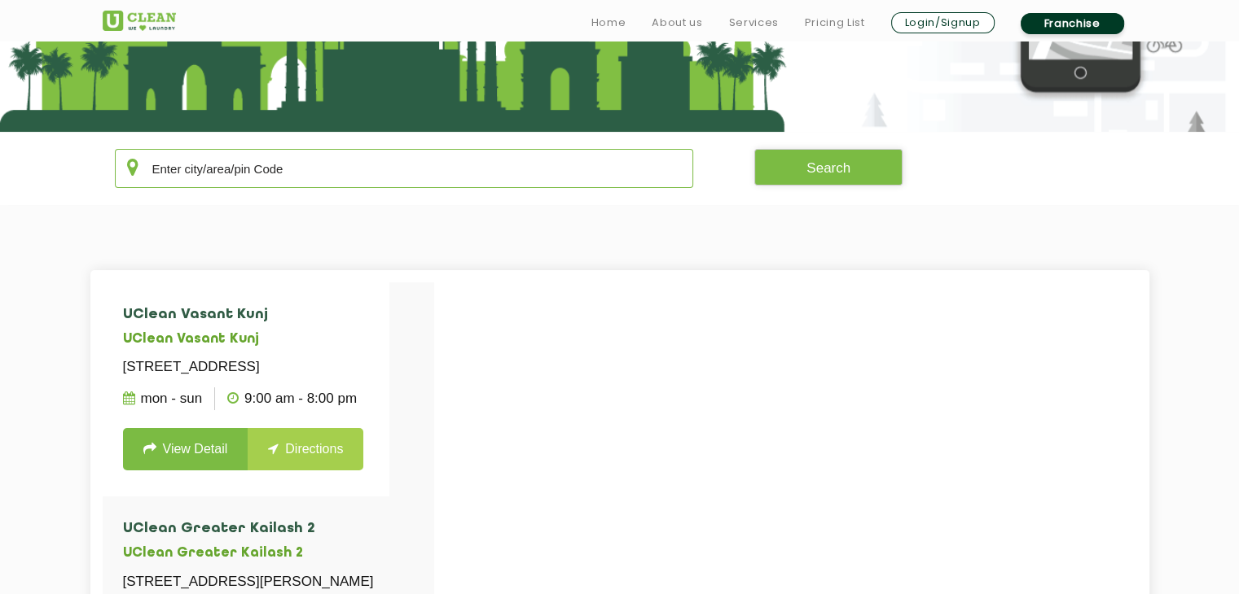
click at [257, 169] on input "text" at bounding box center [404, 168] width 579 height 39
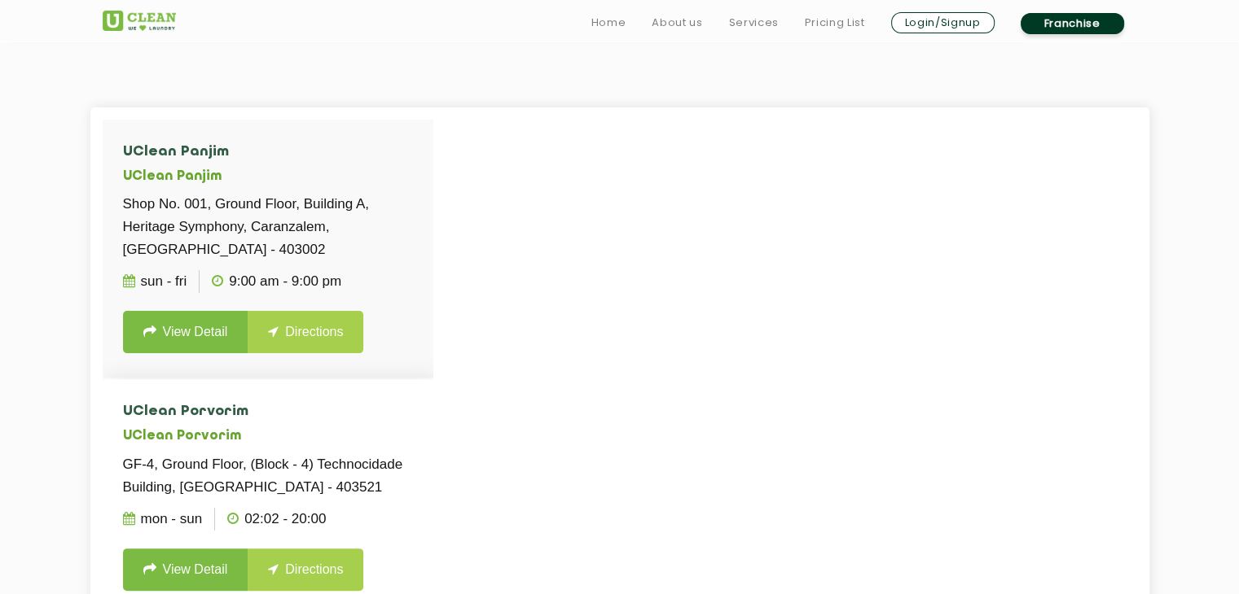
scroll to position [489, 0]
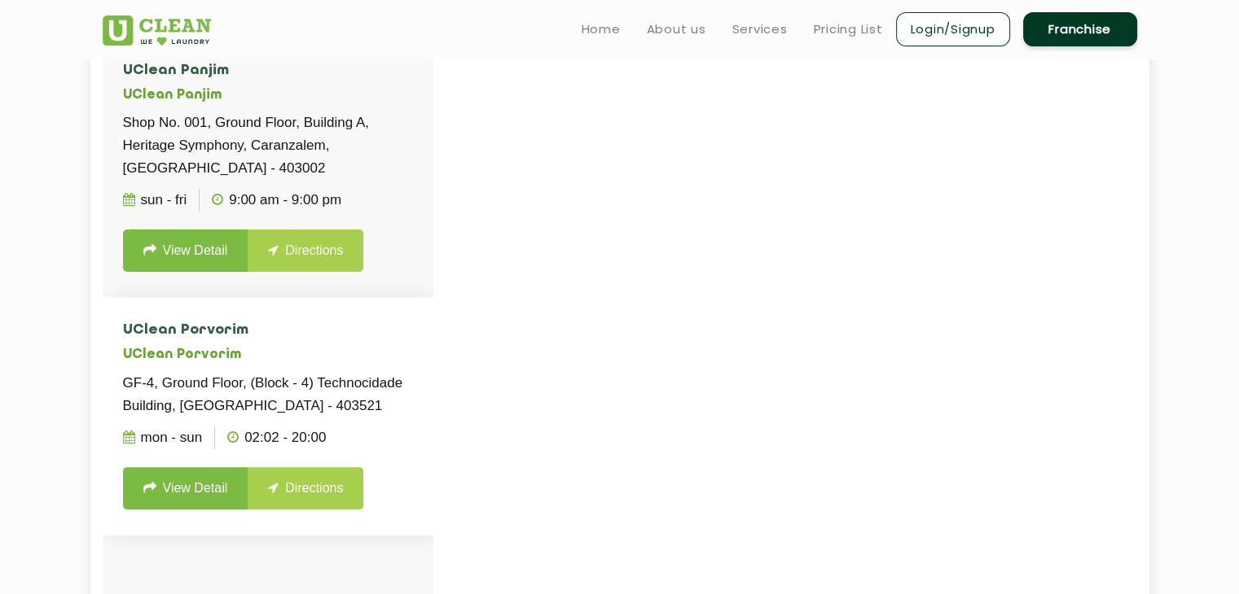
type input "goa"
drag, startPoint x: 125, startPoint y: 379, endPoint x: 309, endPoint y: 429, distance: 190.6
click at [309, 418] on p "GF-4, Ground Floor, (Block - 4) Technocidade Building, Opposite Wow Momo, Choga…" at bounding box center [268, 395] width 290 height 46
copy p "GF-4, Ground Floor, (Block - 4) Technocidade Building, Opposite Wow Momo, Choga…"
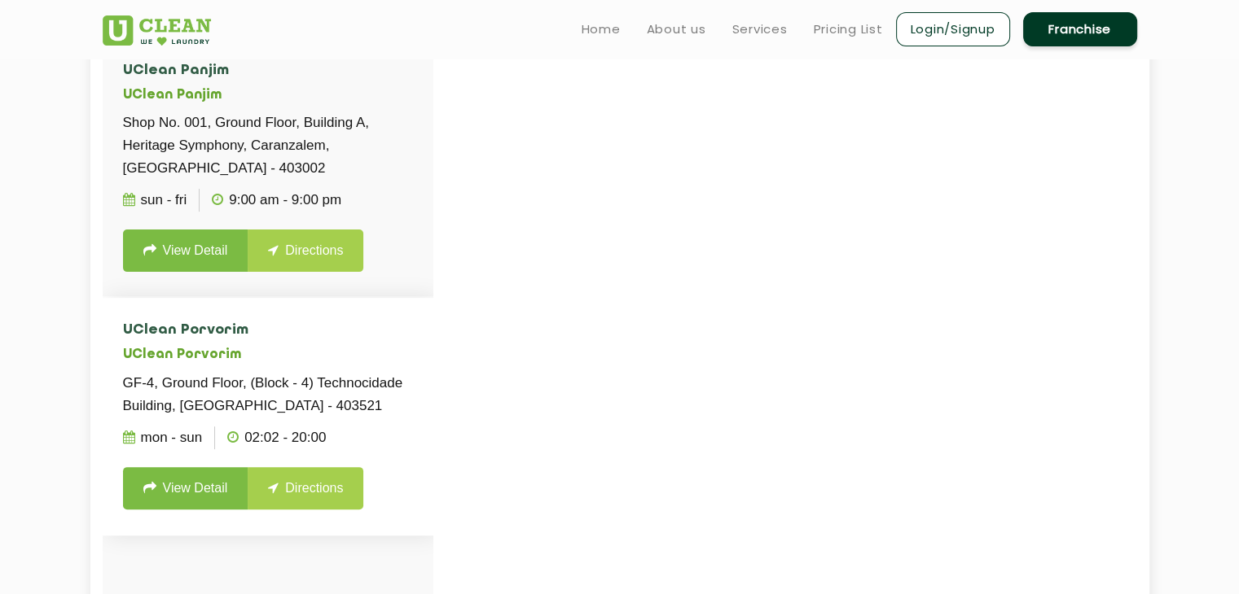
copy p "GF-4, Ground Floor, (Block - 4) Technocidade Building, Opposite Wow Momo, Choga…"
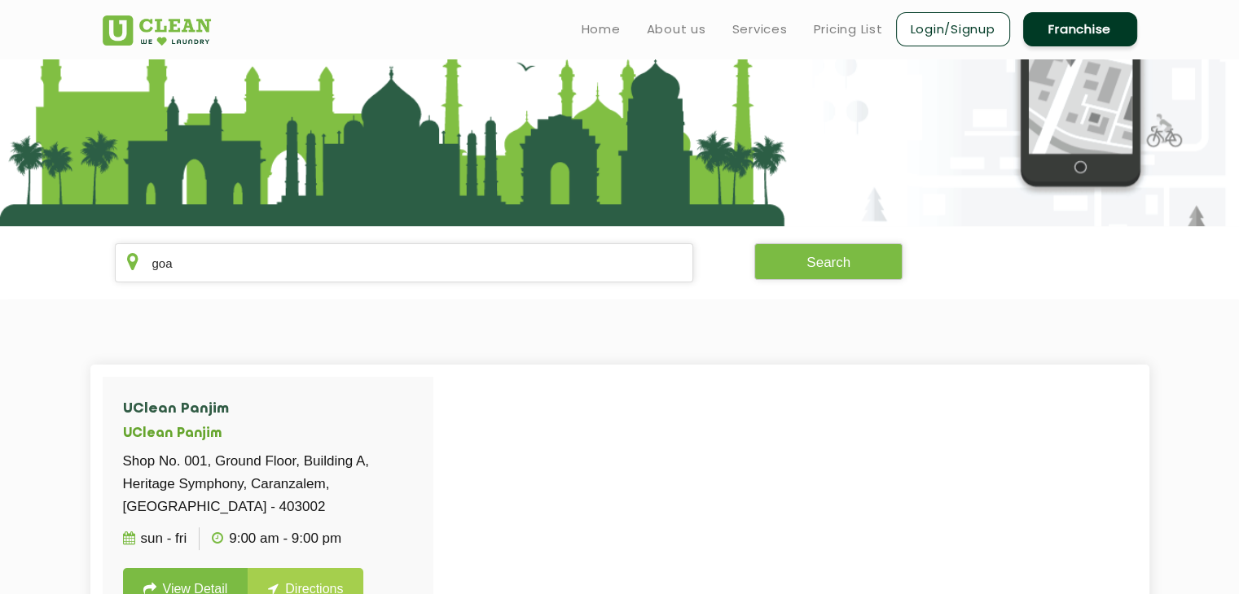
scroll to position [0, 0]
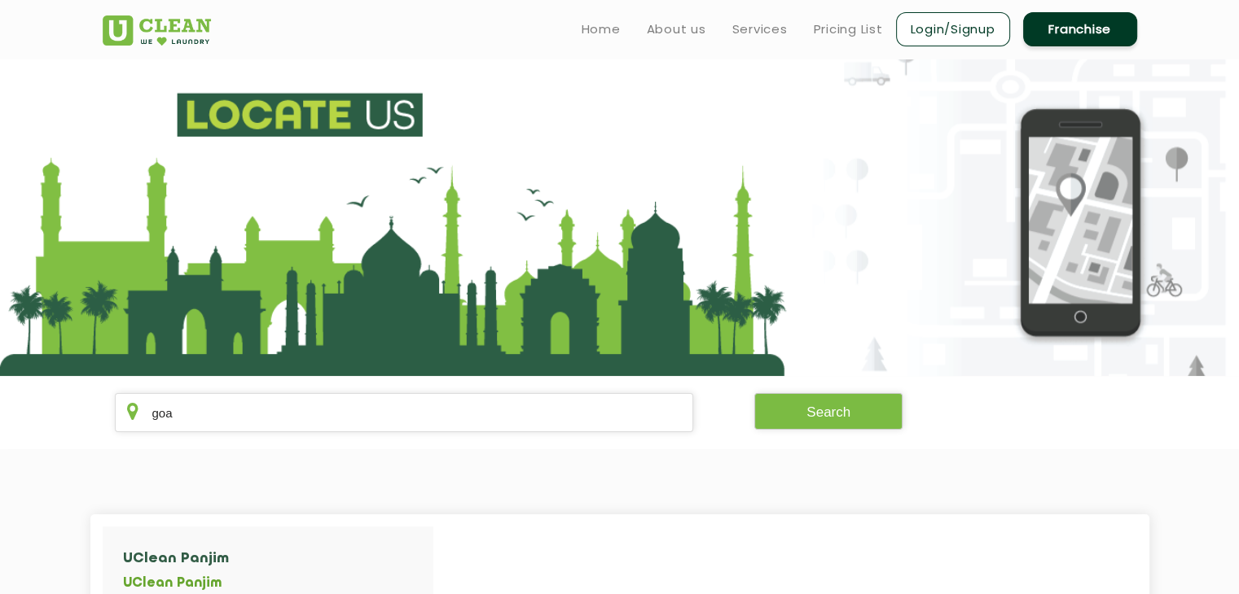
click at [669, 40] on ul "Home About us Services Pricing List Login/Signup Franchise" at bounding box center [852, 29] width 568 height 38
click at [674, 26] on link "About us" at bounding box center [676, 30] width 59 height 20
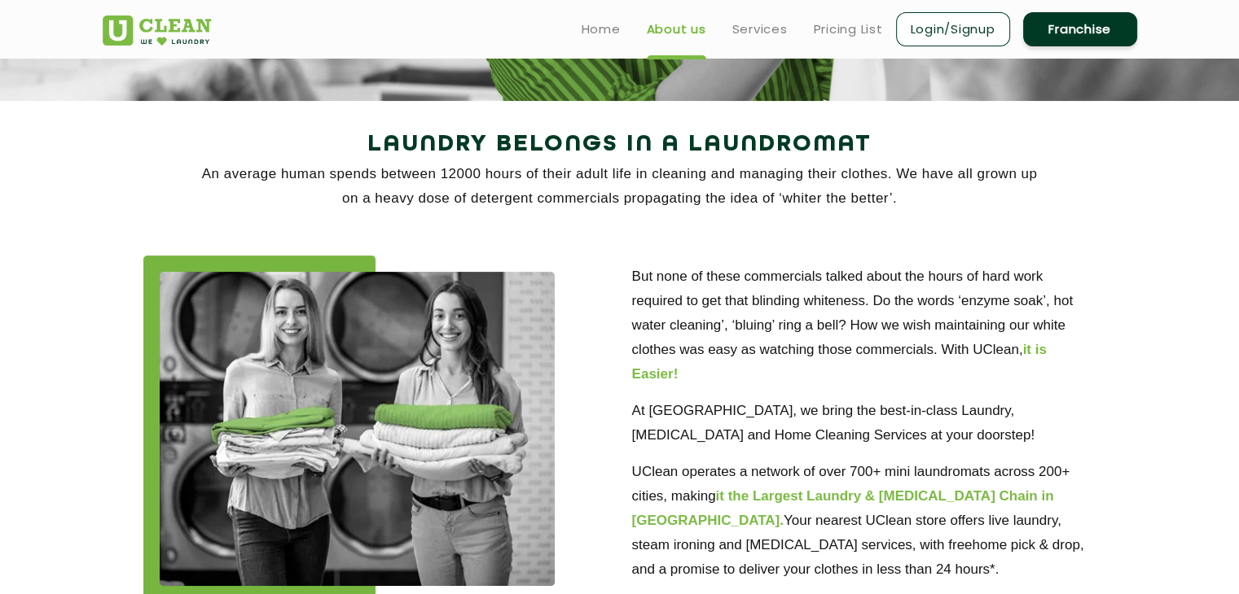
scroll to position [489, 0]
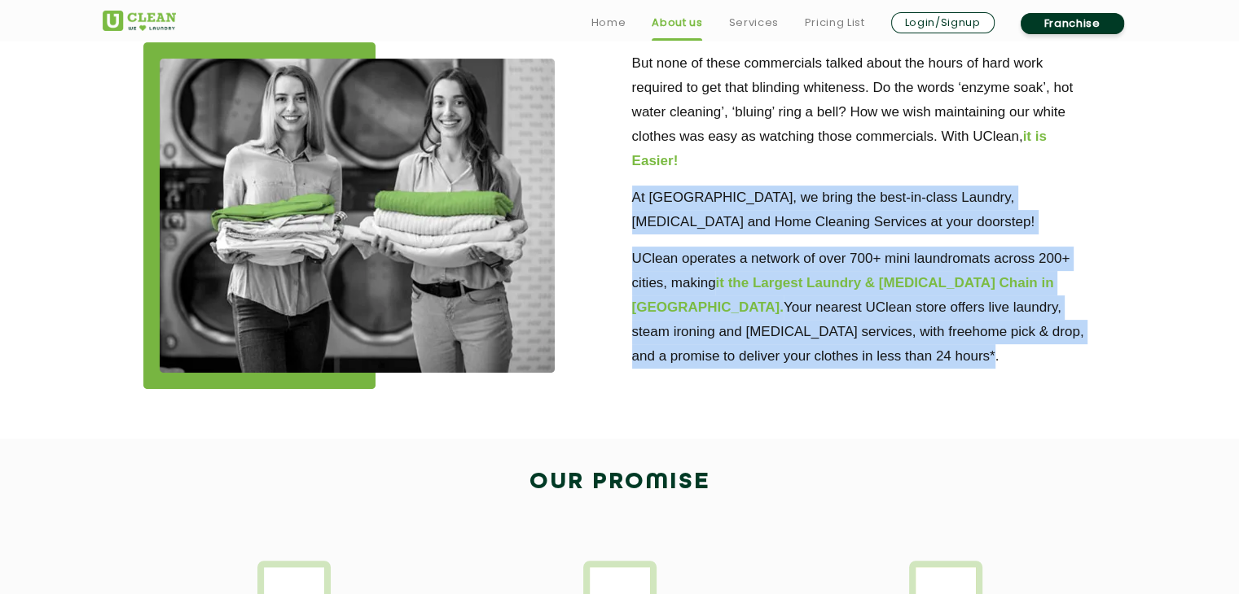
drag, startPoint x: 629, startPoint y: 195, endPoint x: 814, endPoint y: 349, distance: 241.1
click at [814, 349] on div "But none of these commercials talked about the hours of hard work required to g…" at bounding box center [864, 211] width 489 height 339
copy div "At [GEOGRAPHIC_DATA], we bring the best-in-class Laundry, [MEDICAL_DATA] and Ho…"
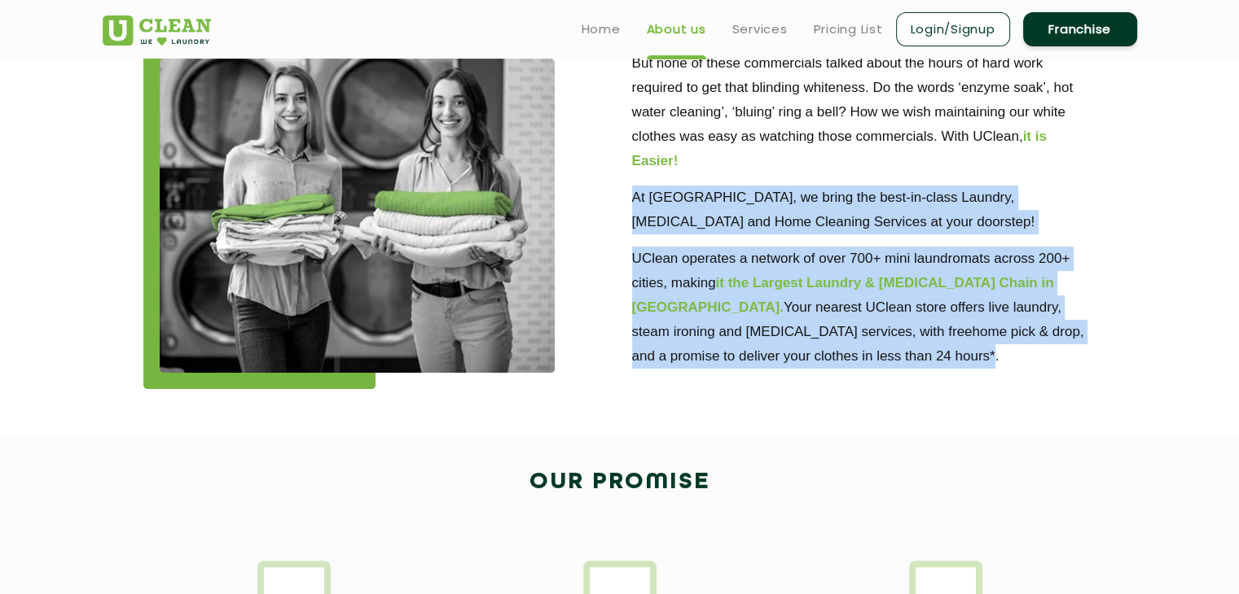
copy div "At [GEOGRAPHIC_DATA], we bring the best-in-class Laundry, [MEDICAL_DATA] and Ho…"
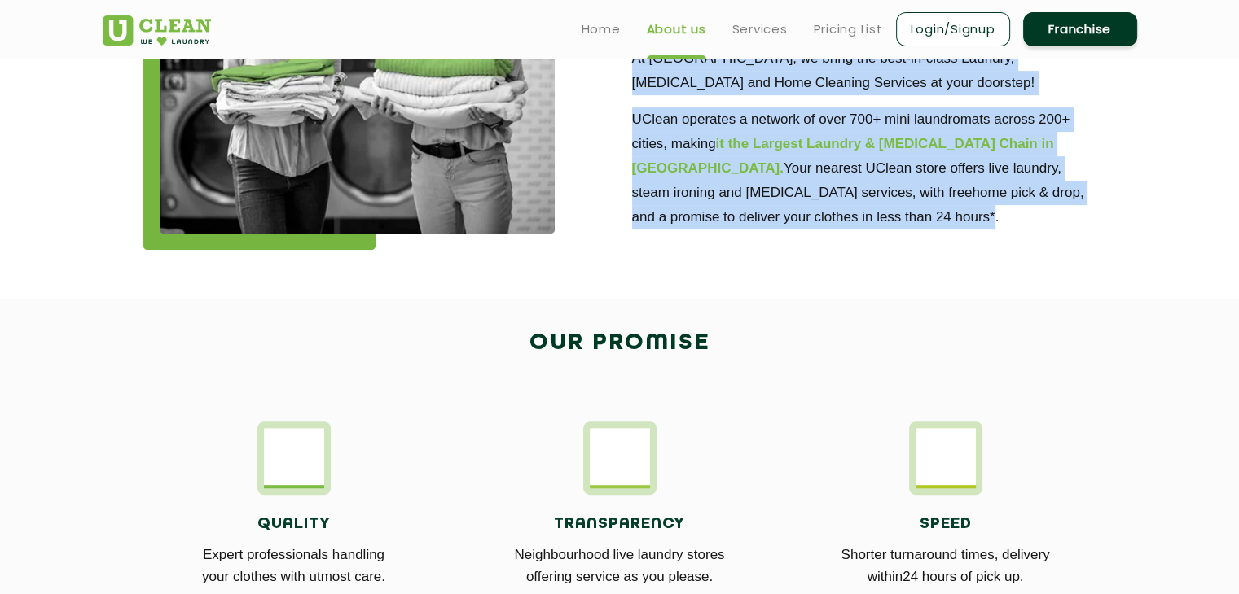
scroll to position [733, 0]
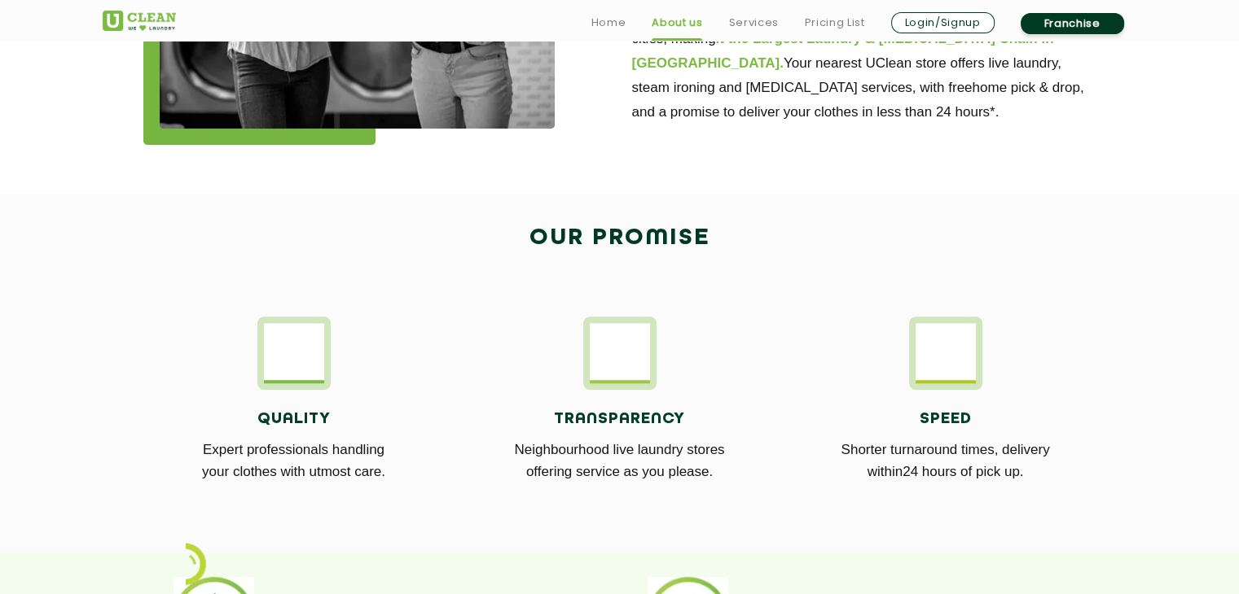
click at [549, 306] on div "Quality Expert professionals handling your clothes with utmost care. Transparen…" at bounding box center [619, 409] width 1059 height 235
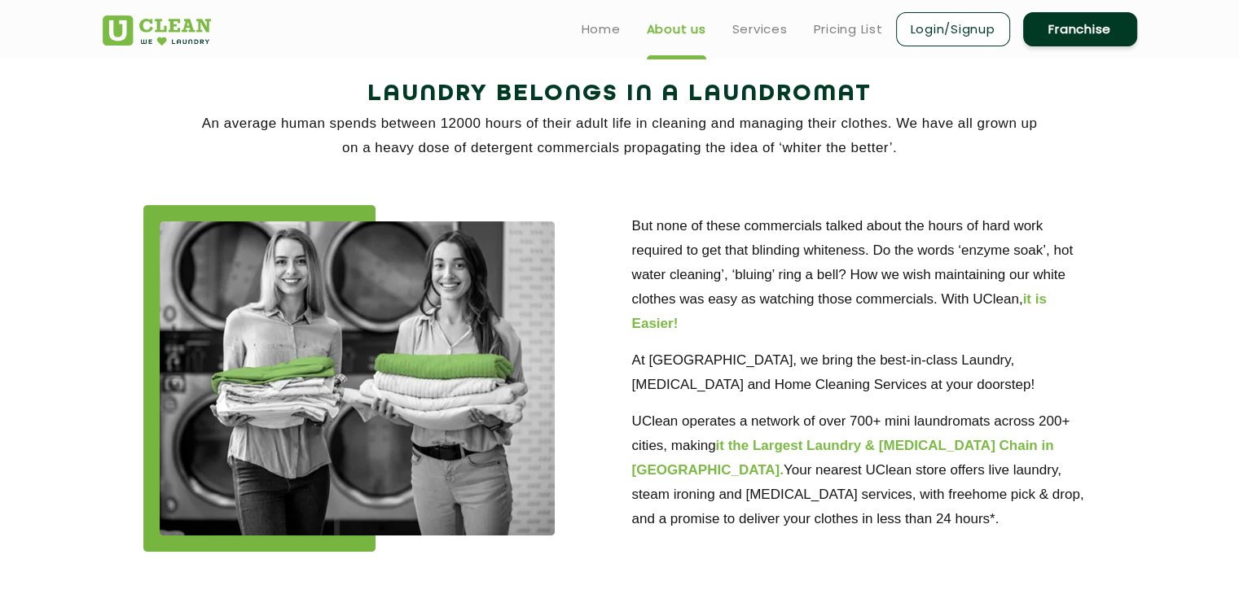
scroll to position [0, 0]
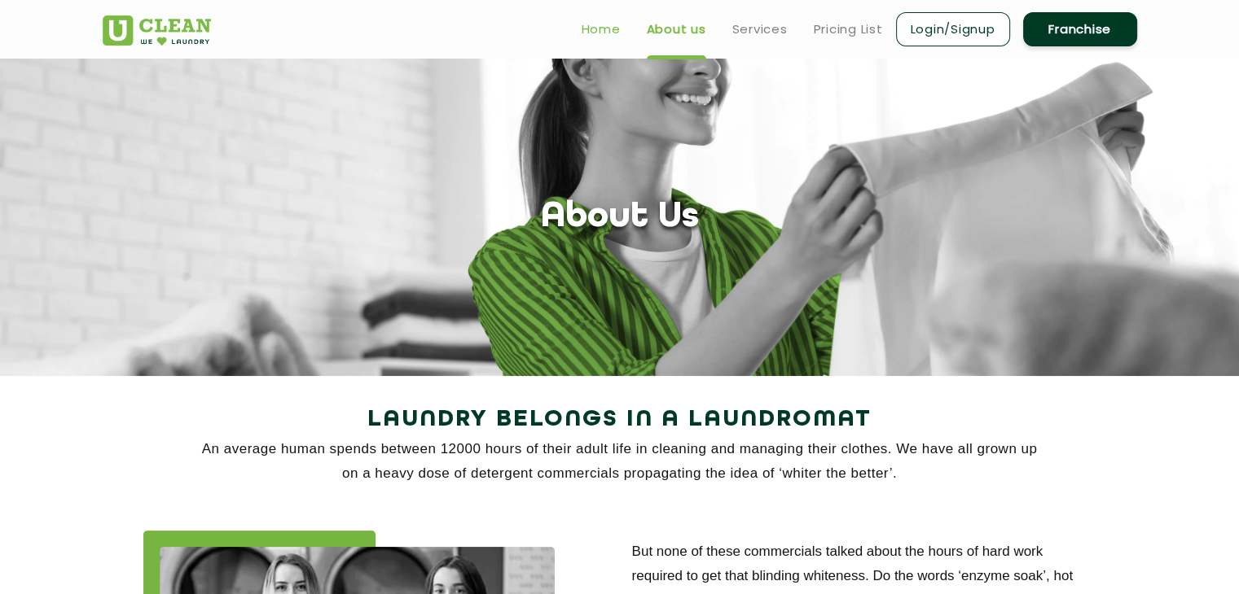
click at [595, 30] on link "Home" at bounding box center [600, 30] width 39 height 20
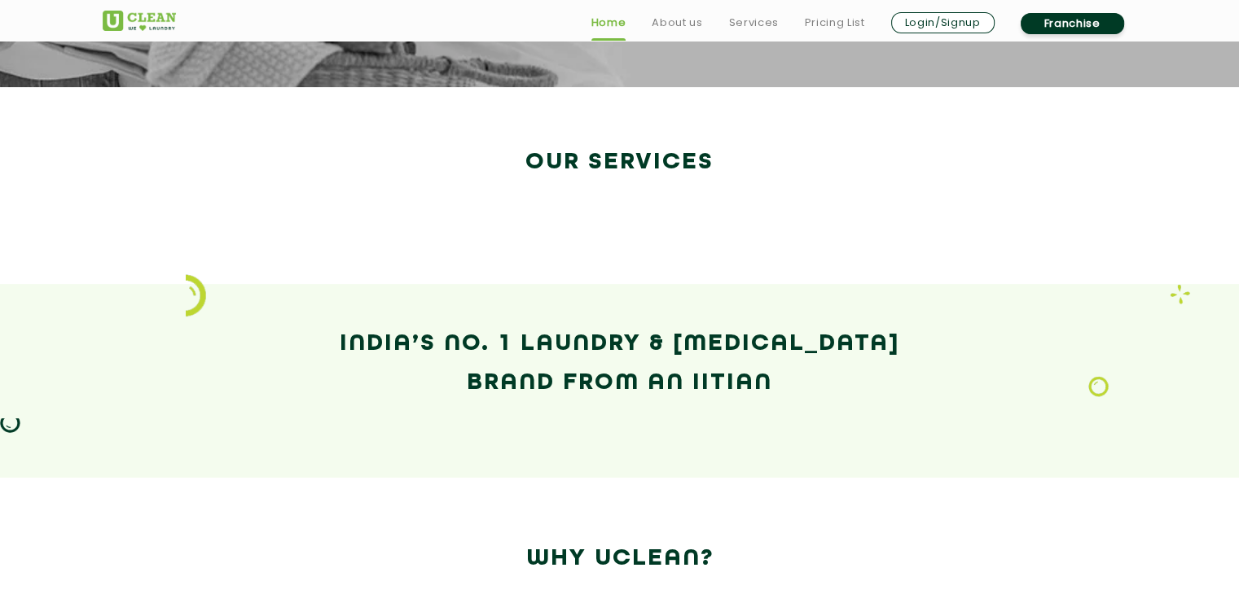
scroll to position [570, 0]
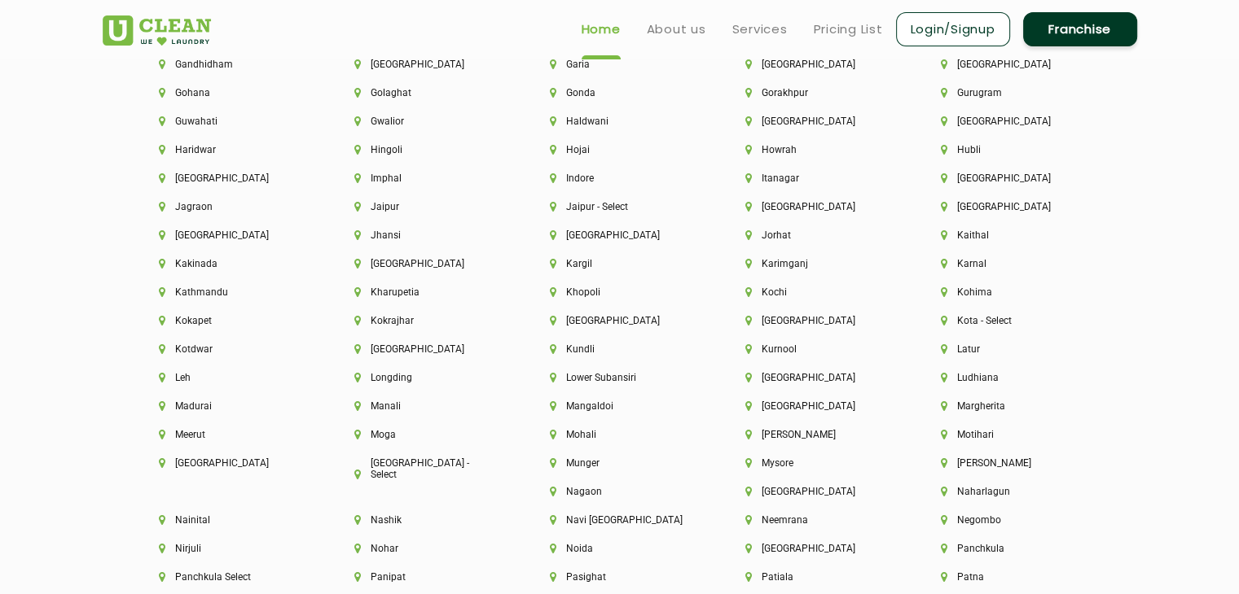
scroll to position [3746, 0]
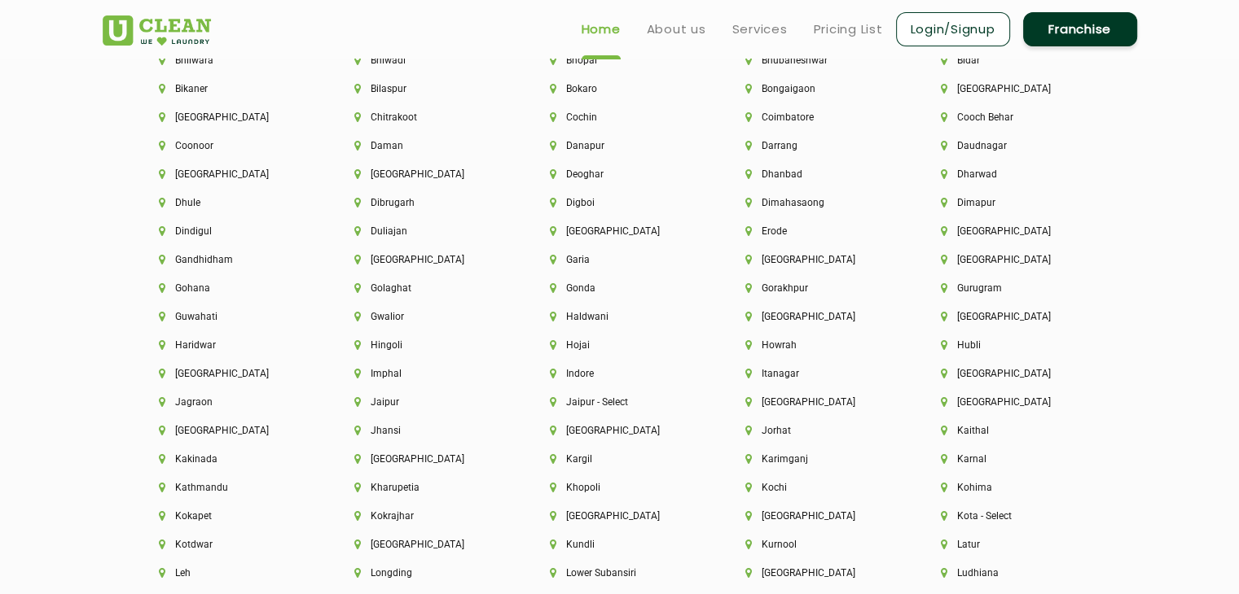
click at [957, 272] on div "[GEOGRAPHIC_DATA]" at bounding box center [1010, 268] width 195 height 29
click at [960, 265] on li "[GEOGRAPHIC_DATA]" at bounding box center [1011, 259] width 140 height 11
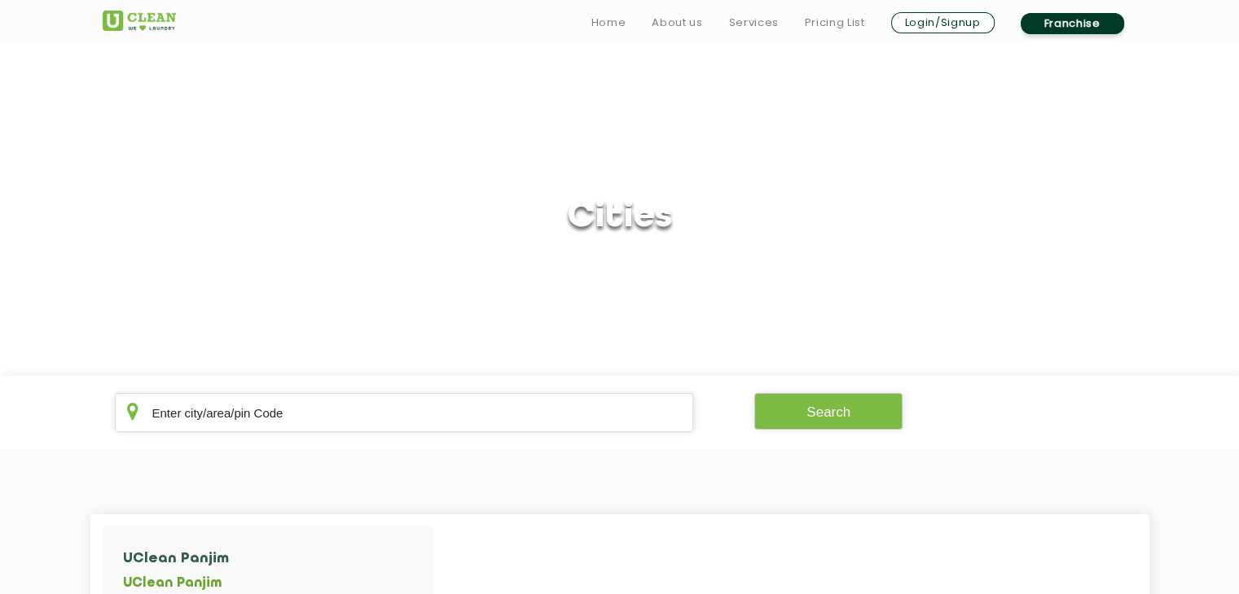
scroll to position [326, 0]
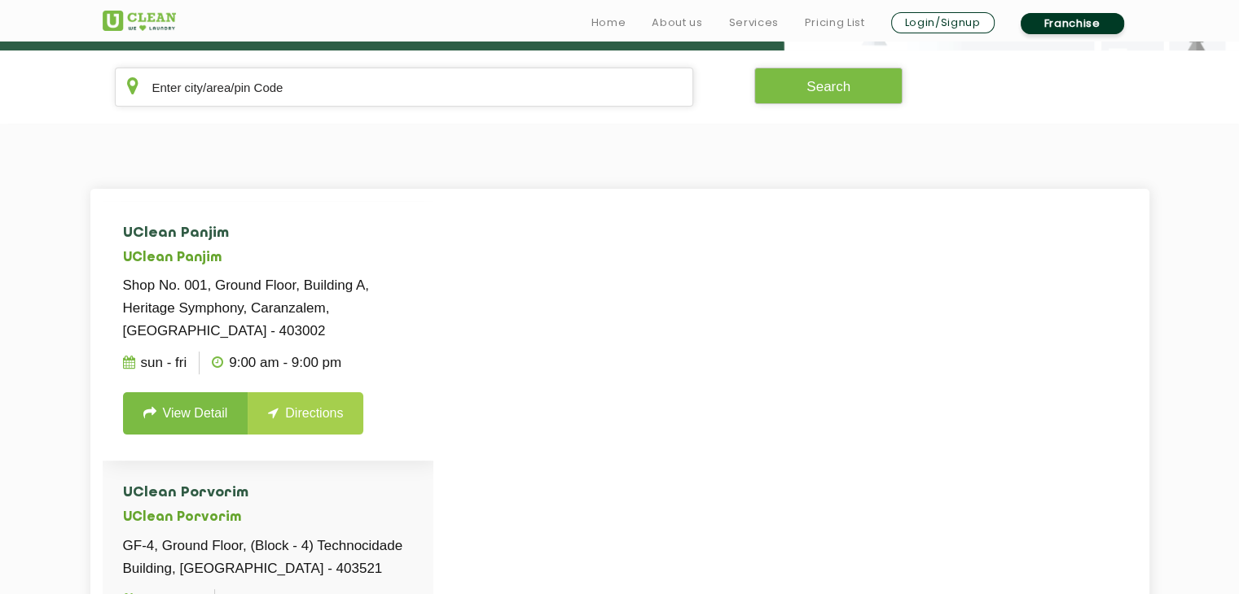
click at [217, 414] on link "View Detail" at bounding box center [185, 414] width 125 height 42
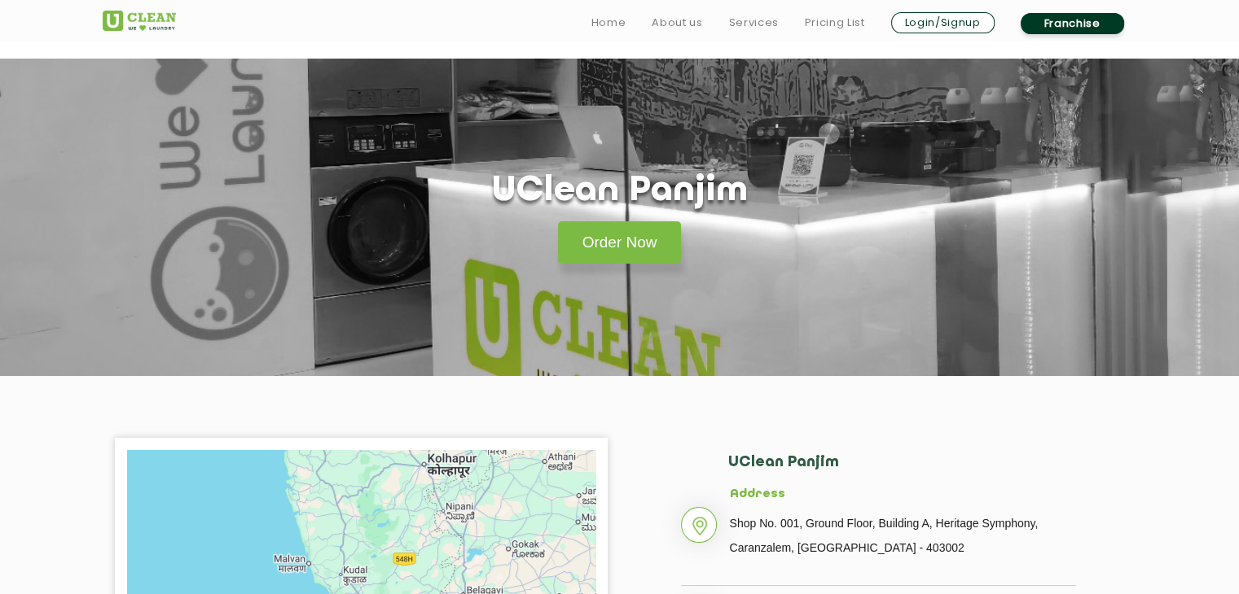
scroll to position [407, 0]
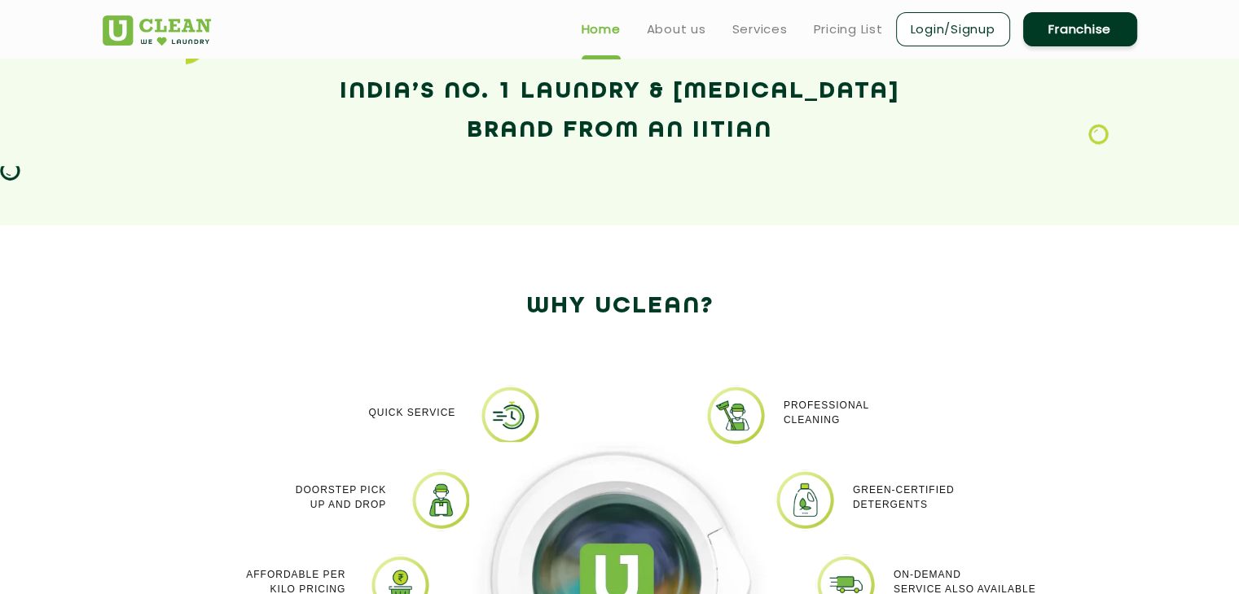
scroll to position [896, 0]
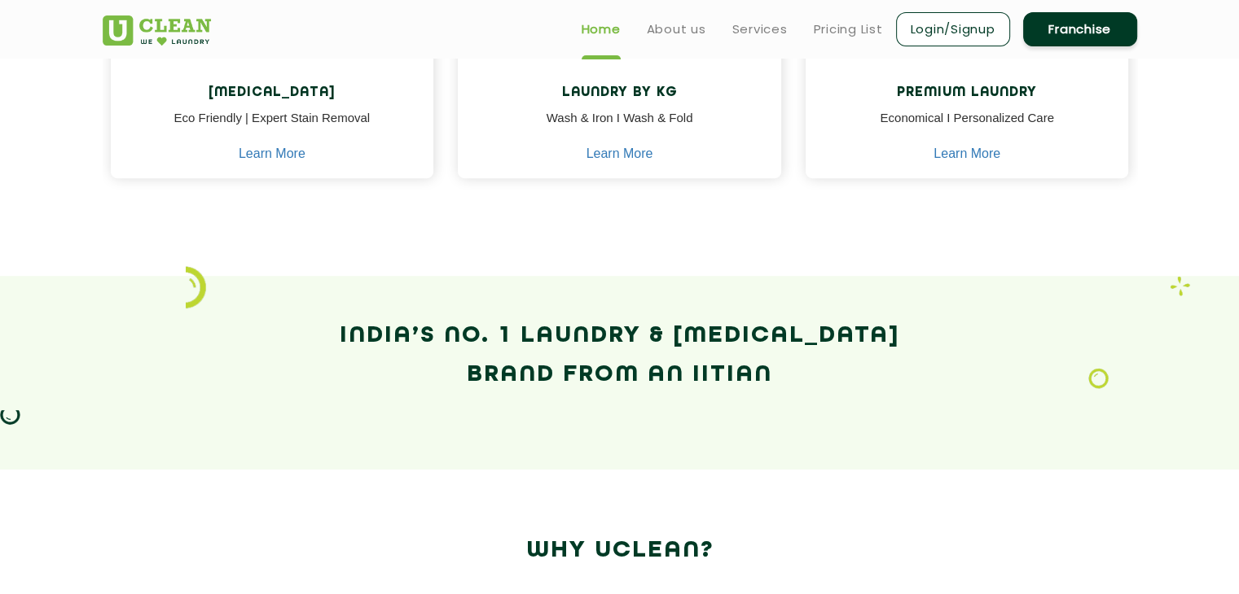
drag, startPoint x: 379, startPoint y: 332, endPoint x: 771, endPoint y: 371, distance: 394.5
click at [771, 371] on h2 "India’s No. 1 Laundry & Dry-Cleaning Brand from an IITian" at bounding box center [620, 356] width 1034 height 78
copy h2 "India’s No. 1 Laundry & Dry-Cleaning Brand from an IITian"
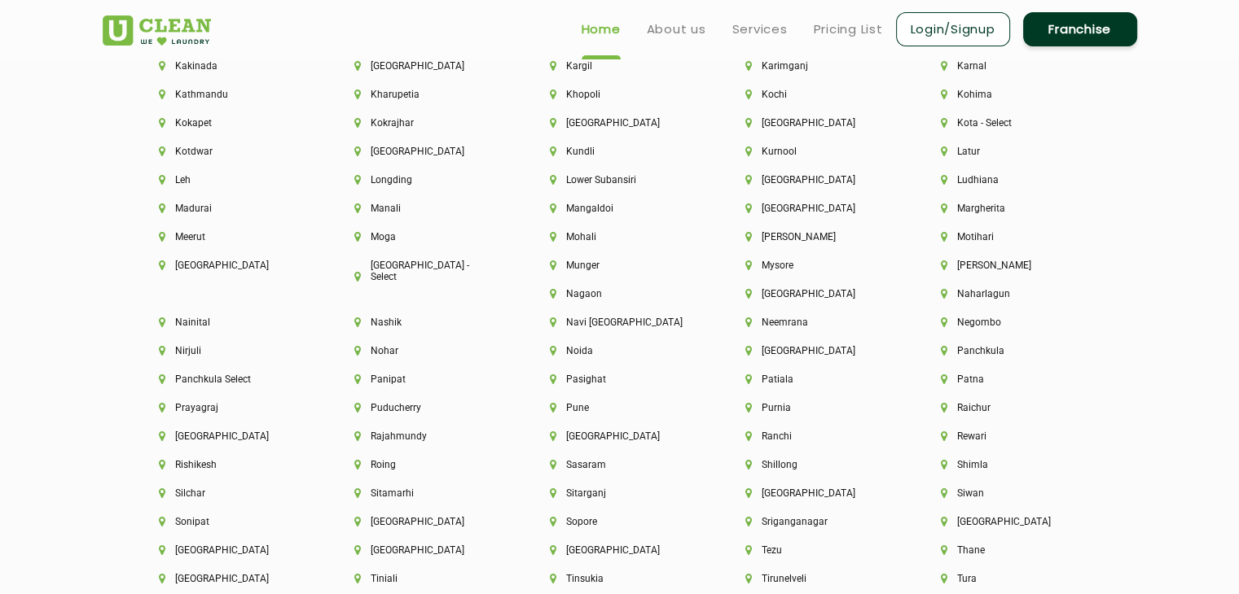
scroll to position [4014, 0]
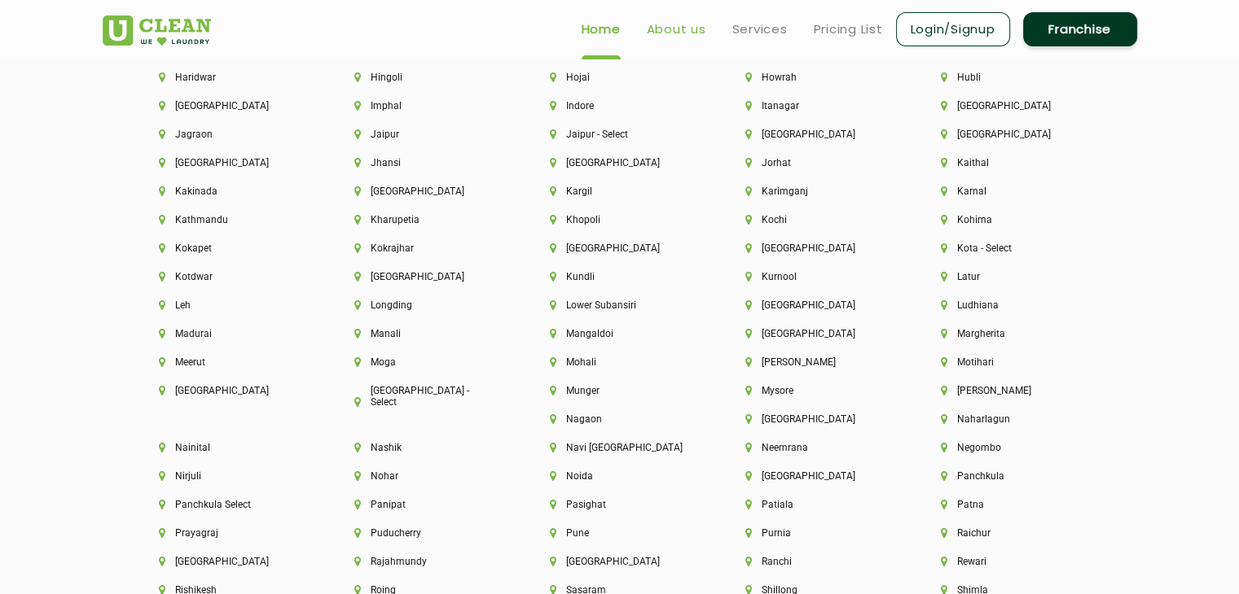
click at [663, 29] on link "About us" at bounding box center [676, 30] width 59 height 20
